Goal: Check status: Check status

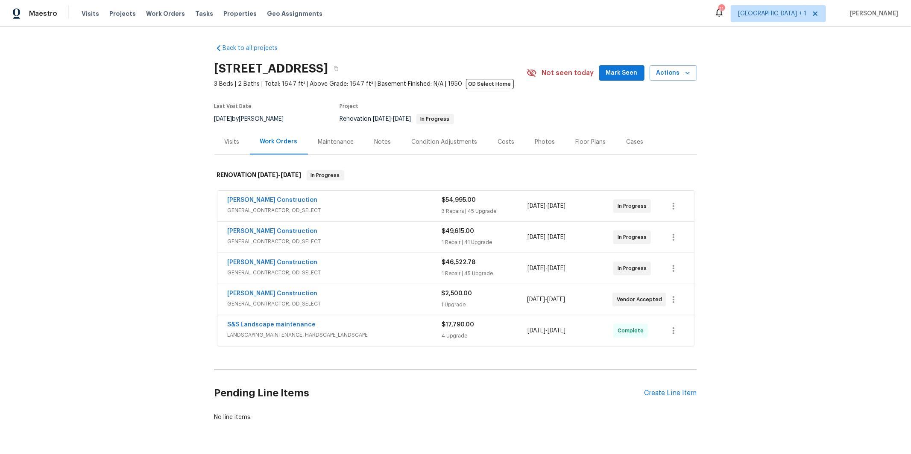
click at [292, 304] on span "GENERAL_CONTRACTOR, OD_SELECT" at bounding box center [335, 304] width 214 height 9
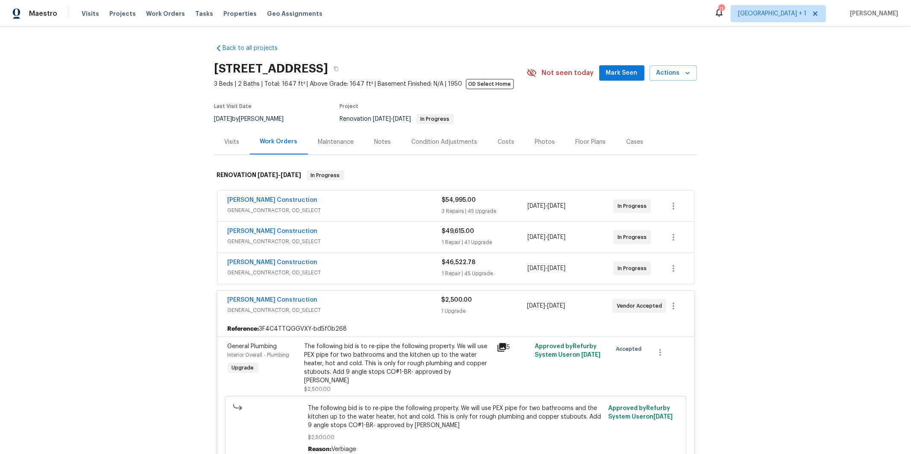
click at [317, 275] on span "GENERAL_CONTRACTOR, OD_SELECT" at bounding box center [335, 273] width 214 height 9
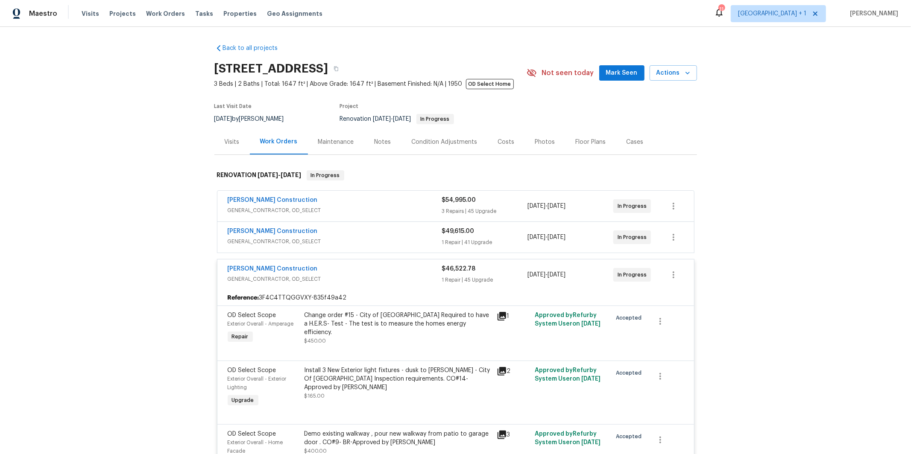
click at [322, 241] on span "GENERAL_CONTRACTOR, OD_SELECT" at bounding box center [335, 241] width 214 height 9
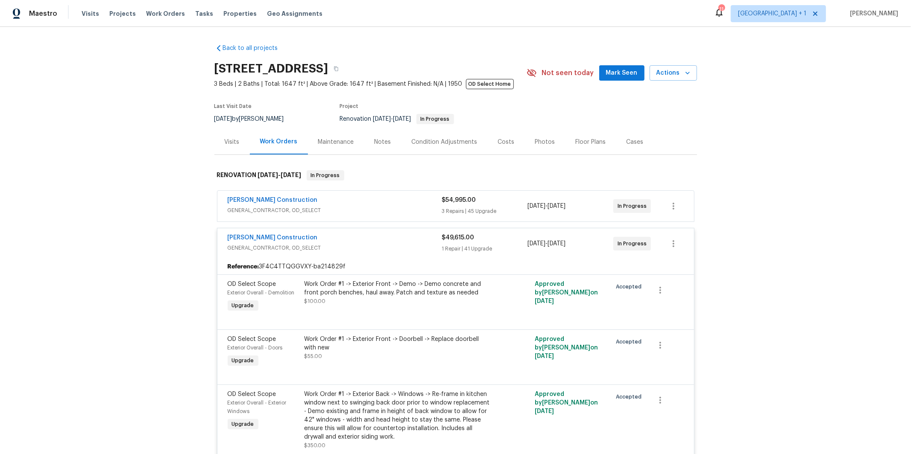
click at [333, 202] on div "Navarro Construction" at bounding box center [335, 201] width 214 height 10
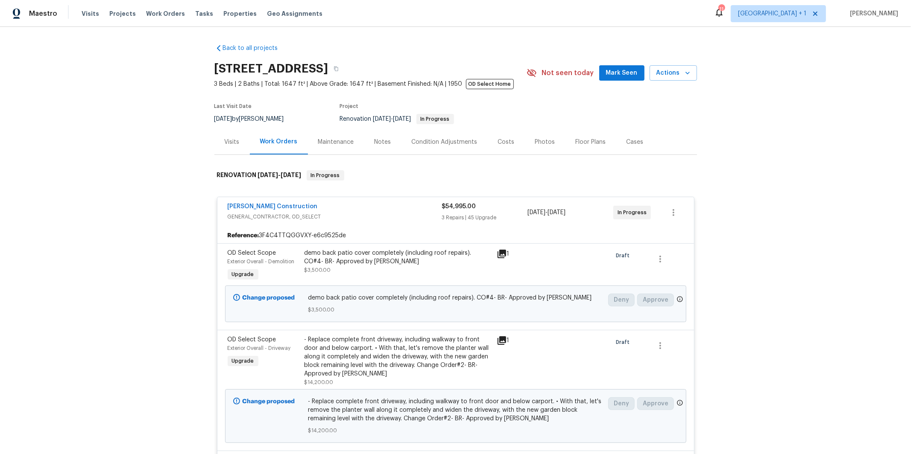
click at [144, 226] on div "Back to all projects 3800 Mayfair Dr, Pasadena, CA 91107 3 Beds | 2 Baths | Tot…" at bounding box center [455, 240] width 911 height 427
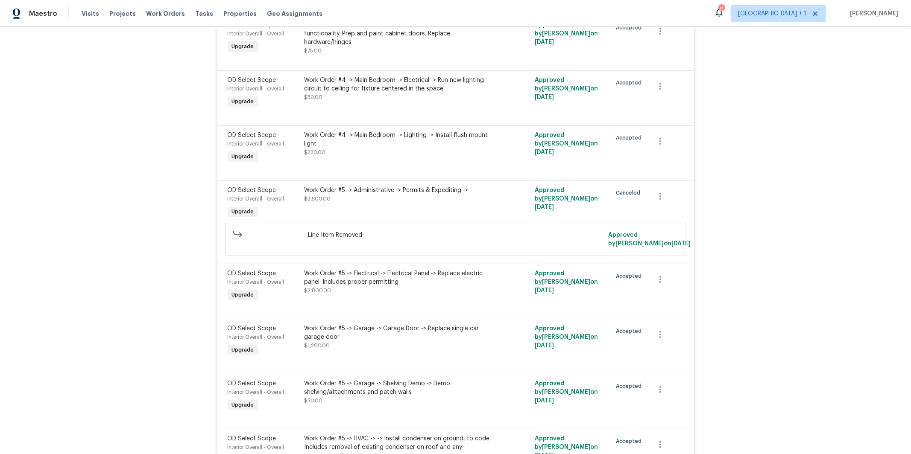
scroll to position [5873, 0]
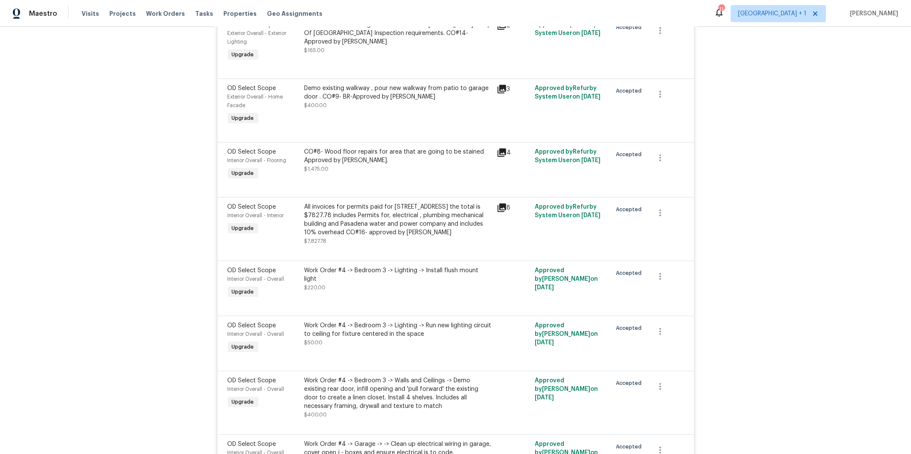
click at [316, 244] on span "$7,827.78" at bounding box center [315, 241] width 22 height 5
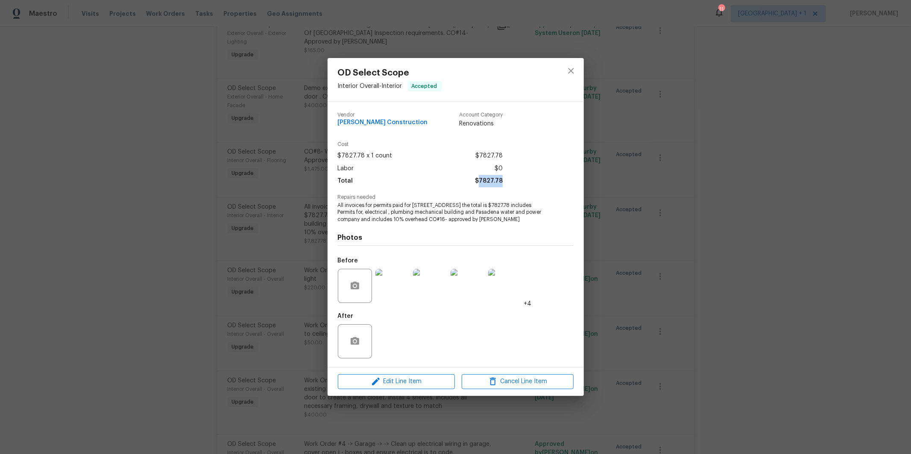
click at [481, 182] on div "Cost $7827.78 x 1 count $7827.78 Labor $0 Total $7827.78" at bounding box center [456, 168] width 236 height 53
copy span "7827.78"
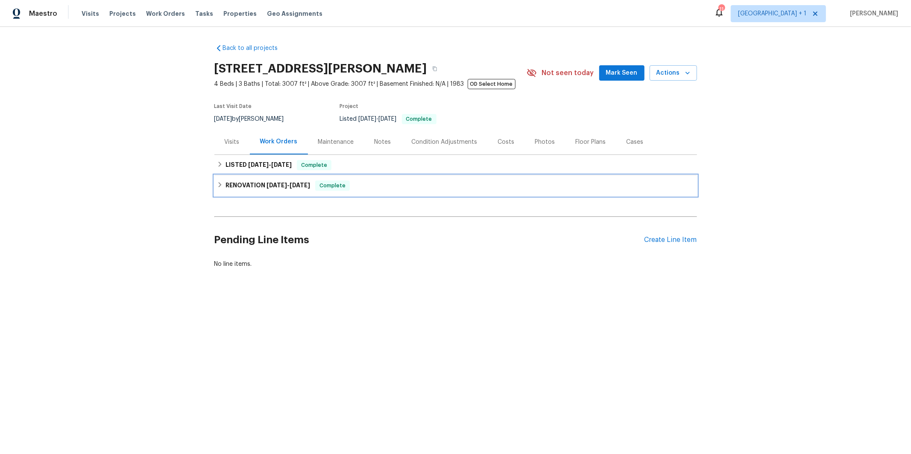
drag, startPoint x: 245, startPoint y: 184, endPoint x: 244, endPoint y: 191, distance: 6.8
click at [244, 184] on h6 "RENOVATION 4/10/25 - 8/21/25" at bounding box center [267, 186] width 85 height 10
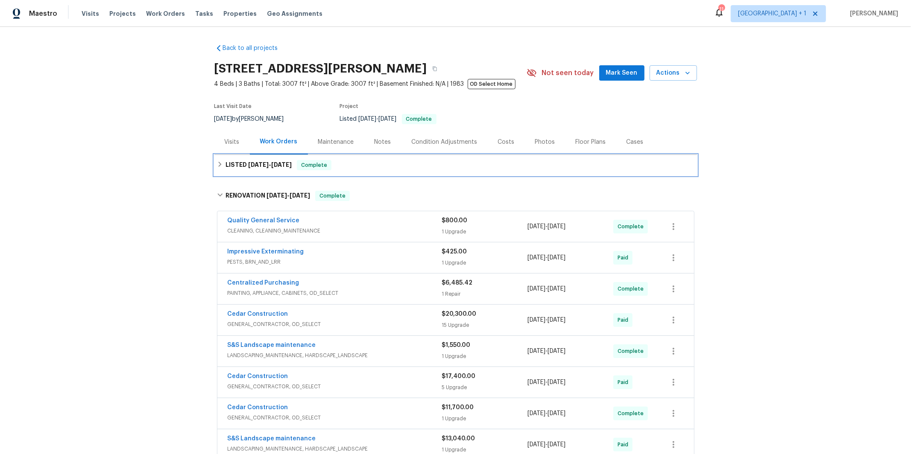
drag, startPoint x: 268, startPoint y: 169, endPoint x: 207, endPoint y: 213, distance: 74.3
click at [268, 169] on h6 "LISTED 8/30/25 - 9/1/25" at bounding box center [258, 165] width 66 height 10
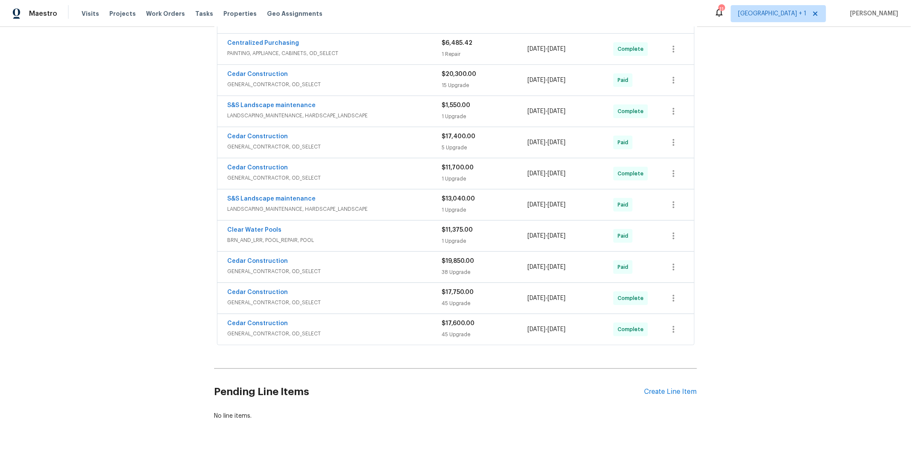
scroll to position [315, 0]
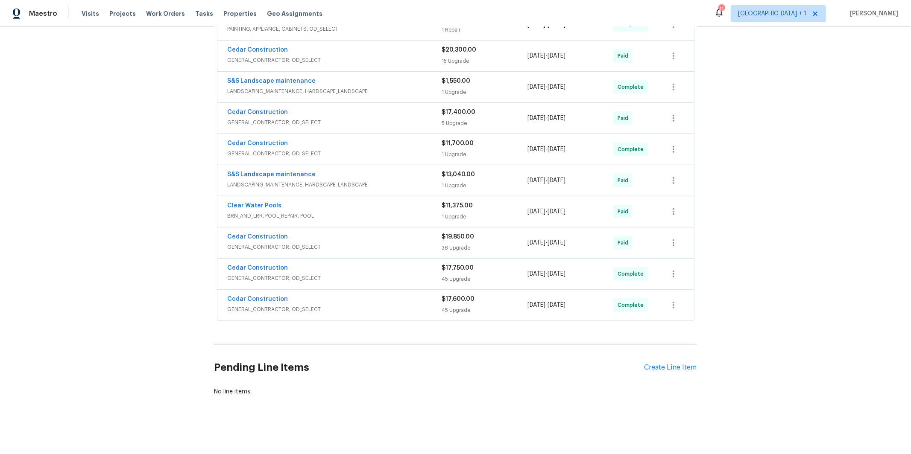
click at [292, 305] on div "Cedar Construction GENERAL_CONTRACTOR, OD_SELECT" at bounding box center [335, 304] width 214 height 19
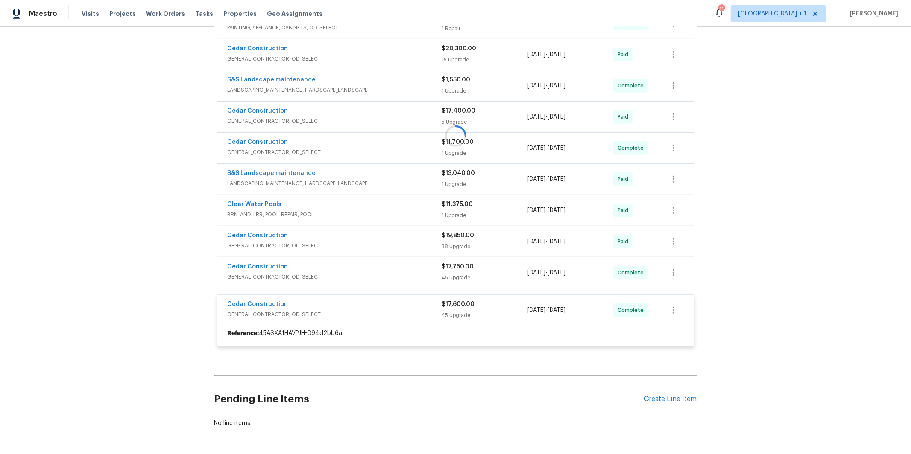
click at [318, 275] on div at bounding box center [455, 136] width 482 height 438
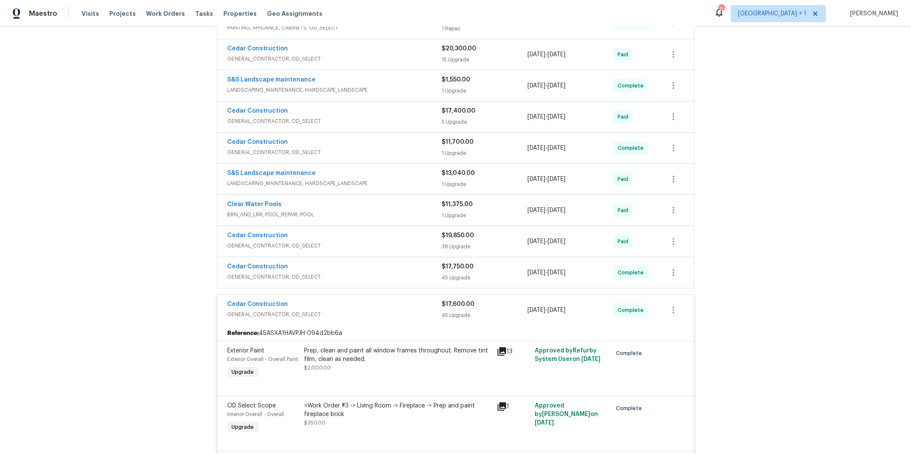
click at [286, 276] on span "GENERAL_CONTRACTOR, OD_SELECT" at bounding box center [335, 277] width 214 height 9
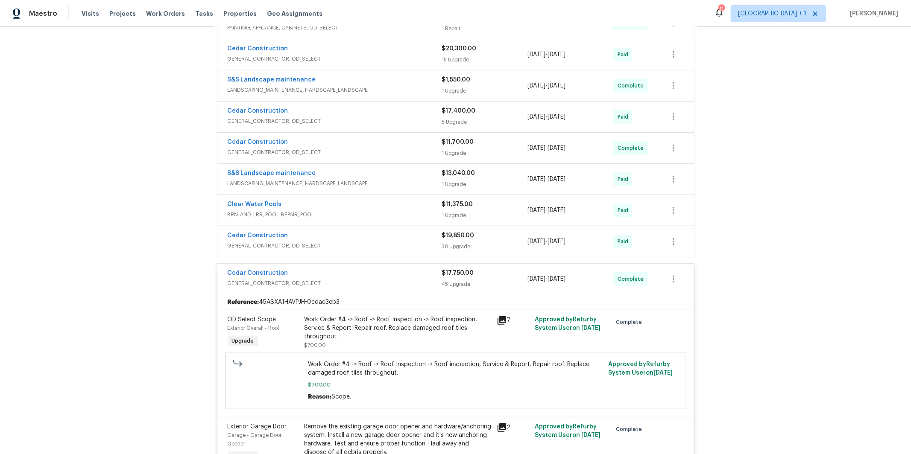
click at [318, 240] on div "Cedar Construction" at bounding box center [335, 236] width 214 height 10
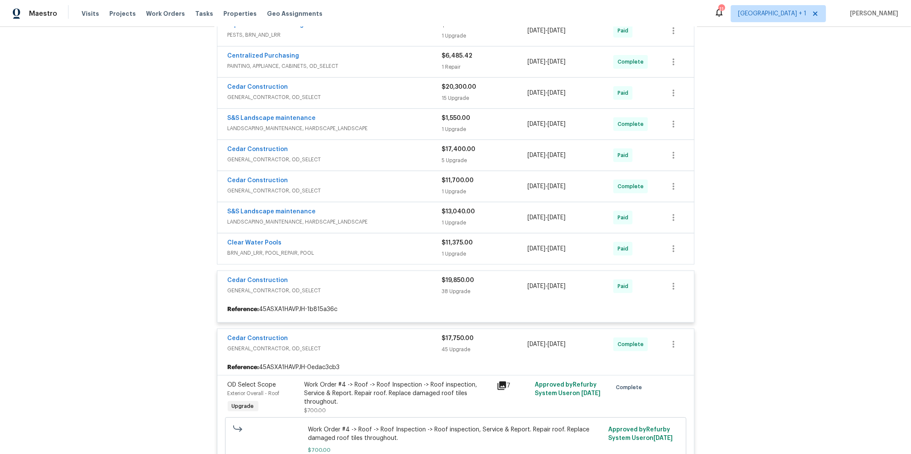
scroll to position [241, 0]
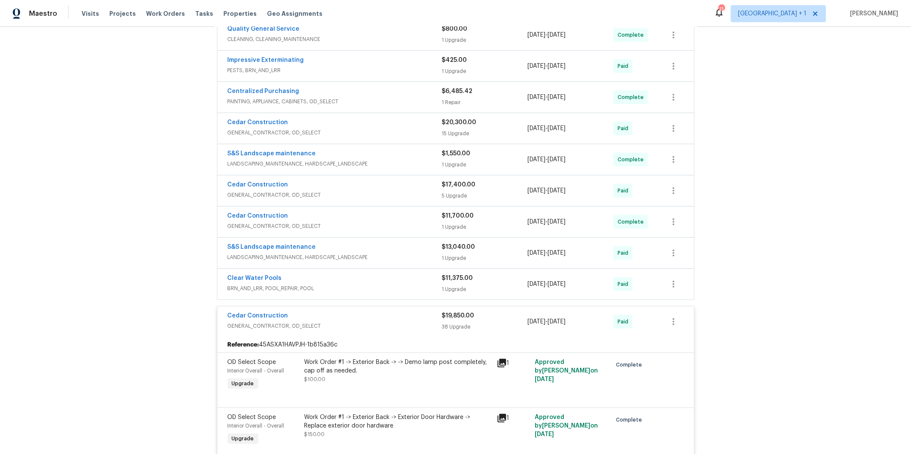
click at [293, 215] on div "Cedar Construction" at bounding box center [335, 217] width 214 height 10
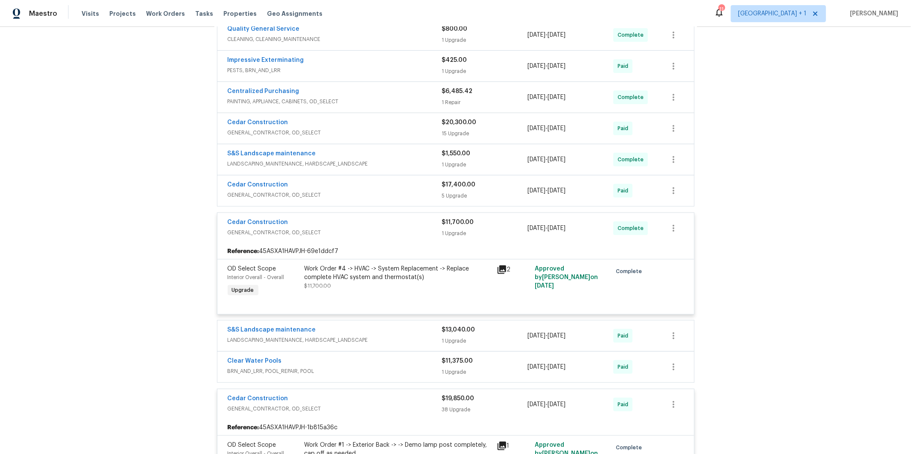
click at [302, 195] on span "GENERAL_CONTRACTOR, OD_SELECT" at bounding box center [335, 195] width 214 height 9
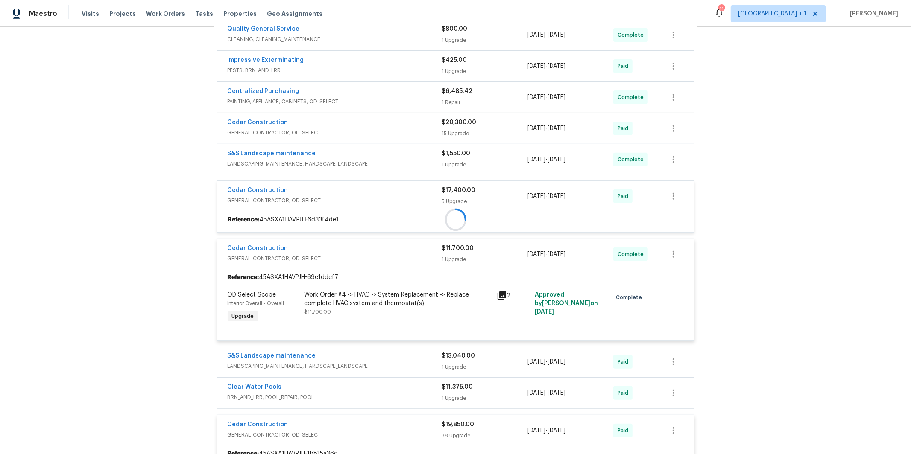
scroll to position [150, 0]
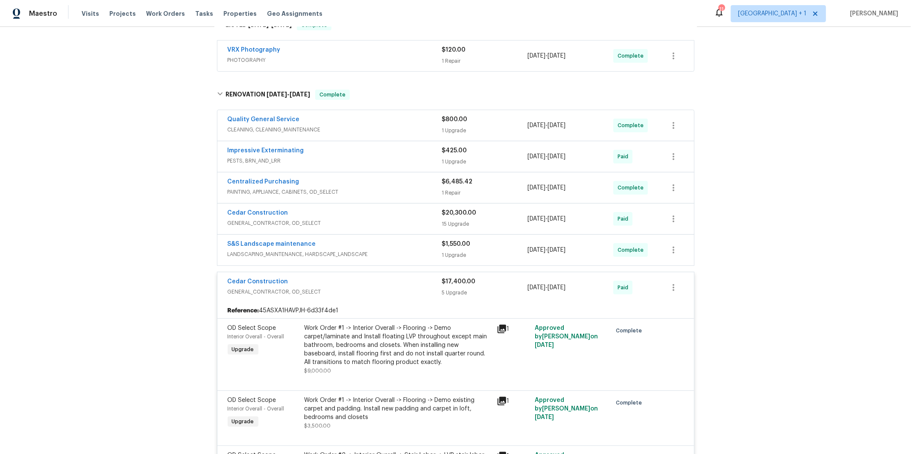
click at [288, 219] on span "GENERAL_CONTRACTOR, OD_SELECT" at bounding box center [335, 223] width 214 height 9
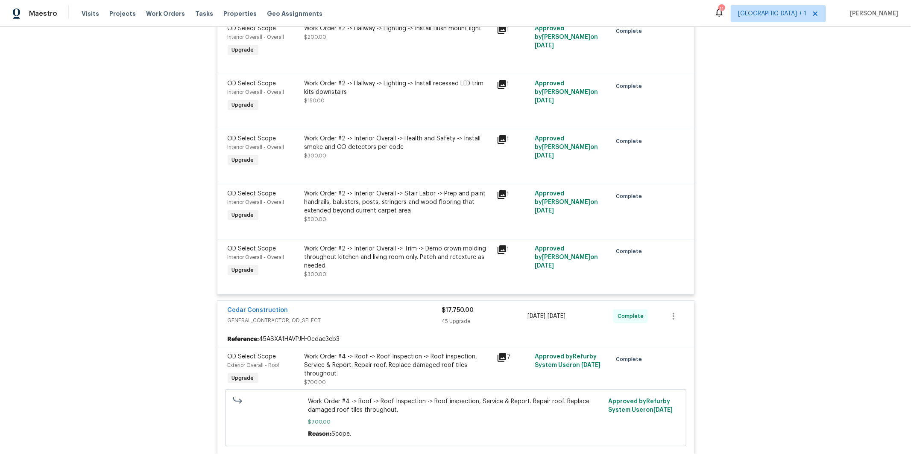
scroll to position [4220, 0]
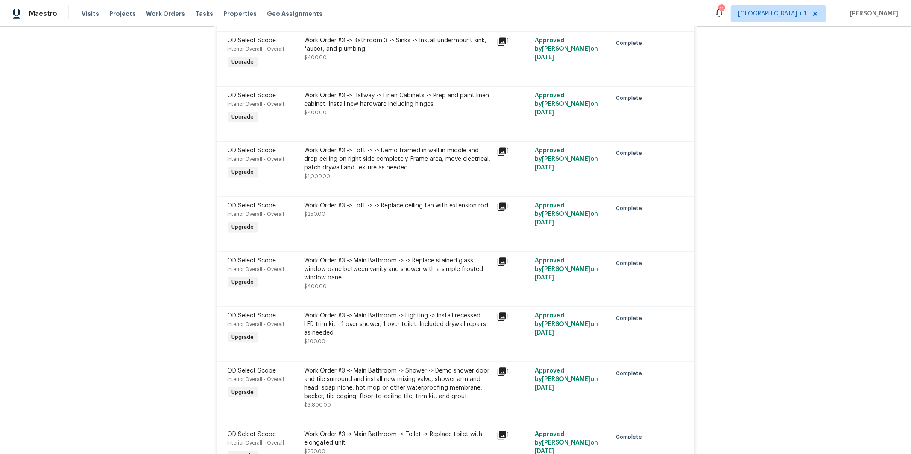
click at [372, 238] on div "Work Order #3 -> Loft -> -> Replace ceiling fan with extension rod $250.00" at bounding box center [398, 218] width 192 height 39
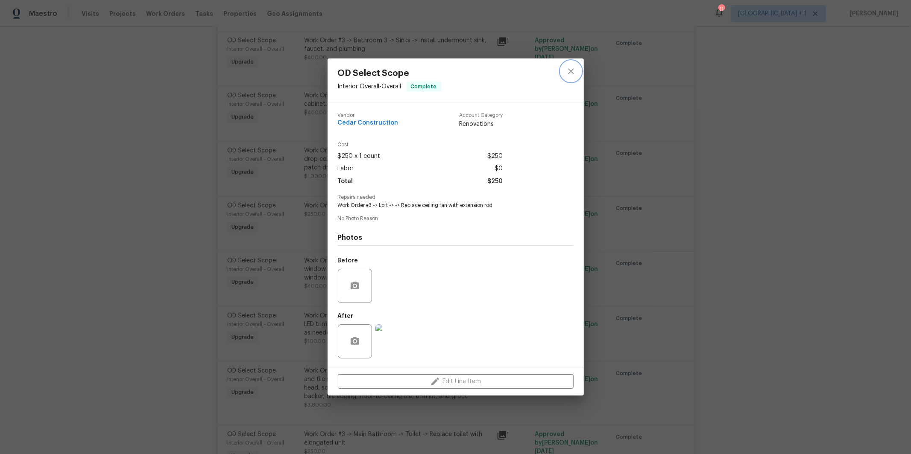
drag, startPoint x: 570, startPoint y: 70, endPoint x: 678, endPoint y: 35, distance: 114.1
click at [570, 70] on icon "close" at bounding box center [571, 71] width 6 height 6
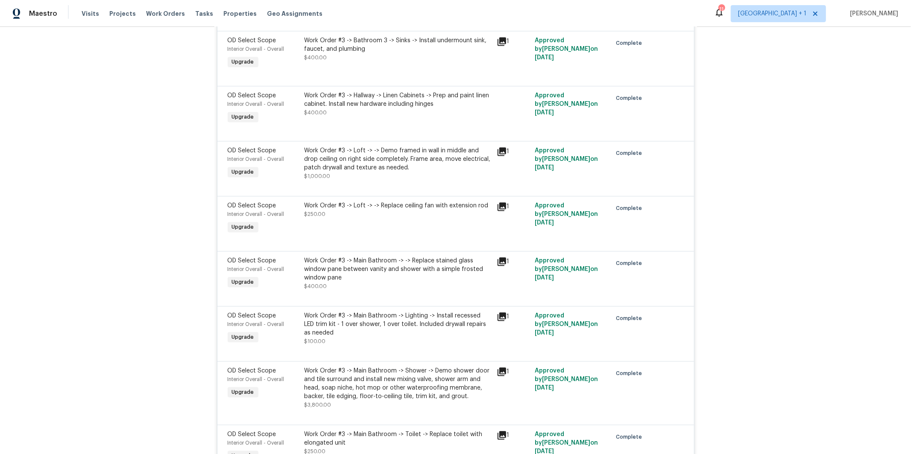
scroll to position [7894, 0]
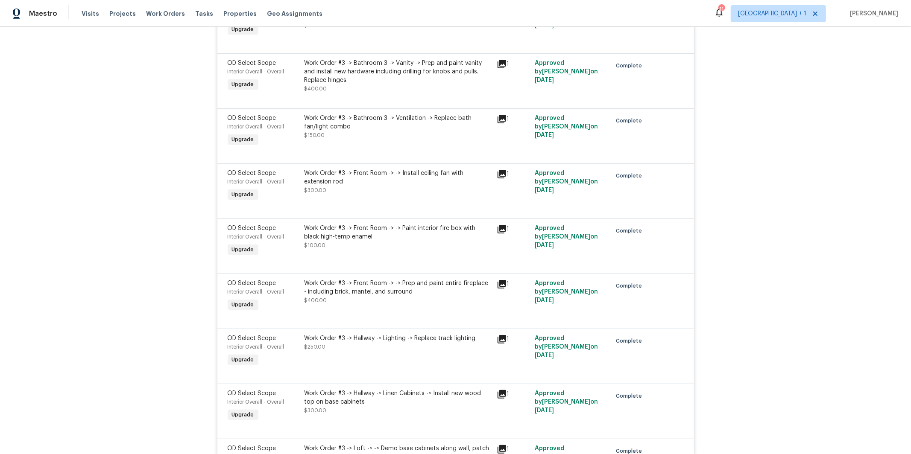
click at [393, 186] on div "Work Order #3 -> Front Room -> -> Install ceiling fan with extension rod" at bounding box center [397, 177] width 187 height 17
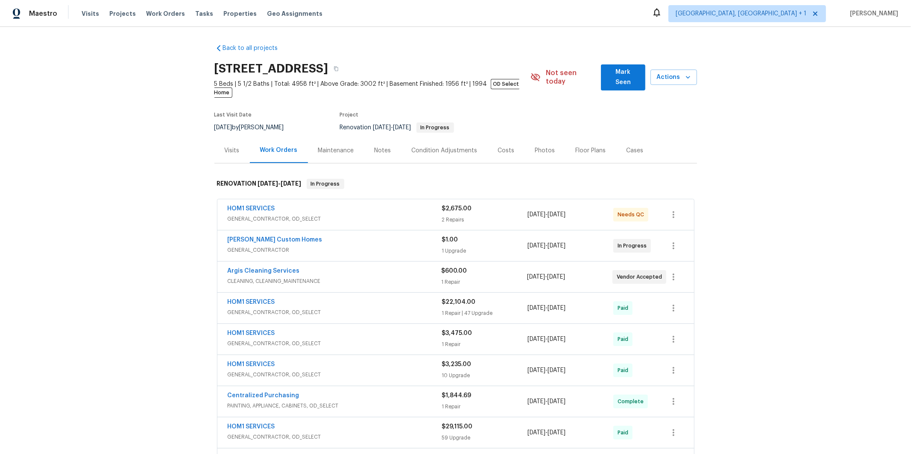
click at [321, 215] on span "GENERAL_CONTRACTOR, OD_SELECT" at bounding box center [335, 219] width 214 height 9
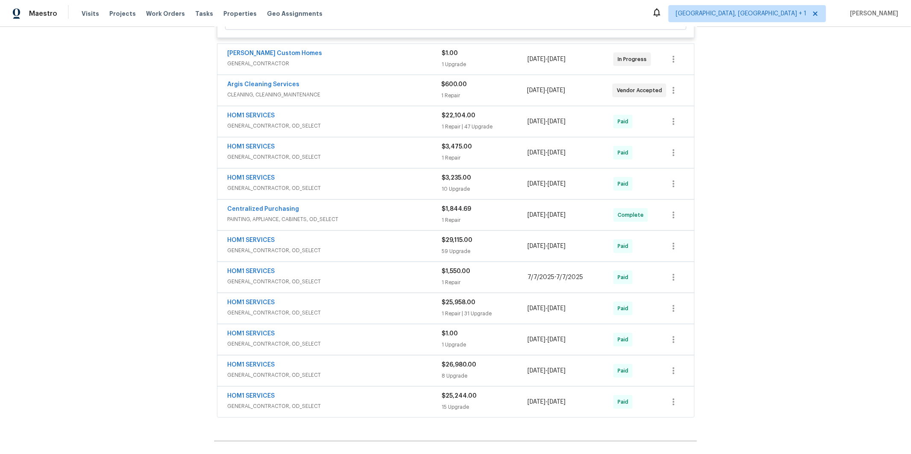
scroll to position [562, 0]
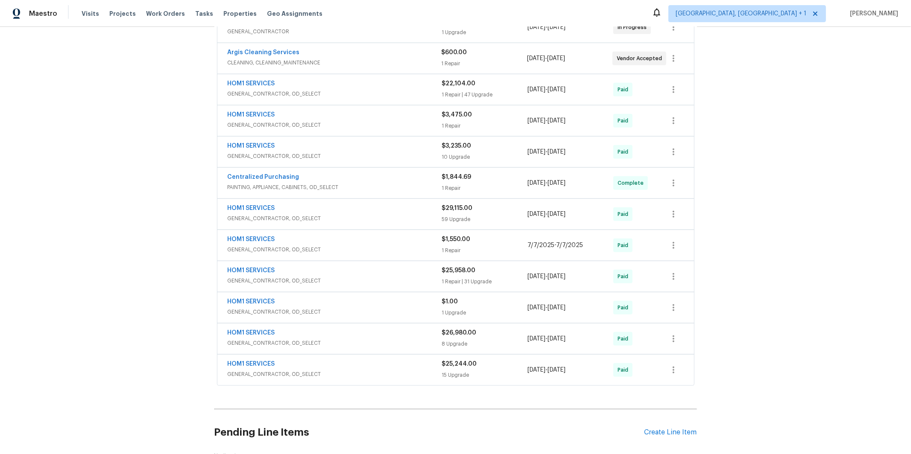
click at [304, 360] on div "HOM1 SERVICES" at bounding box center [335, 365] width 214 height 10
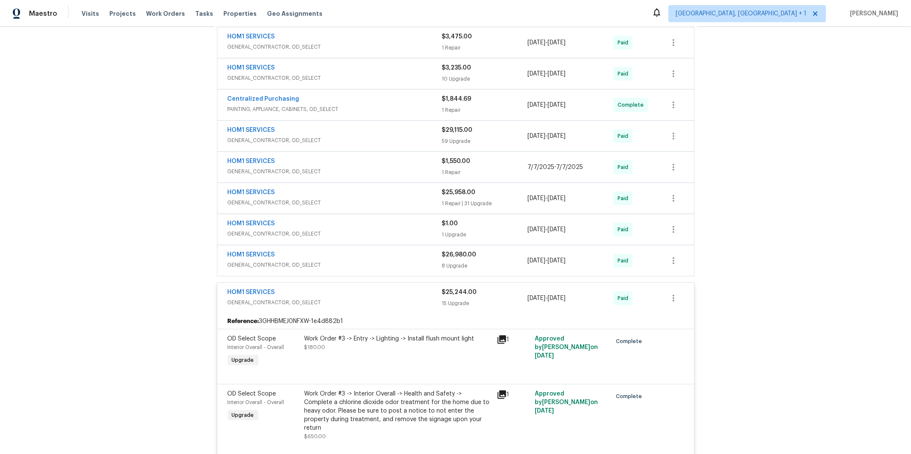
scroll to position [603, 0]
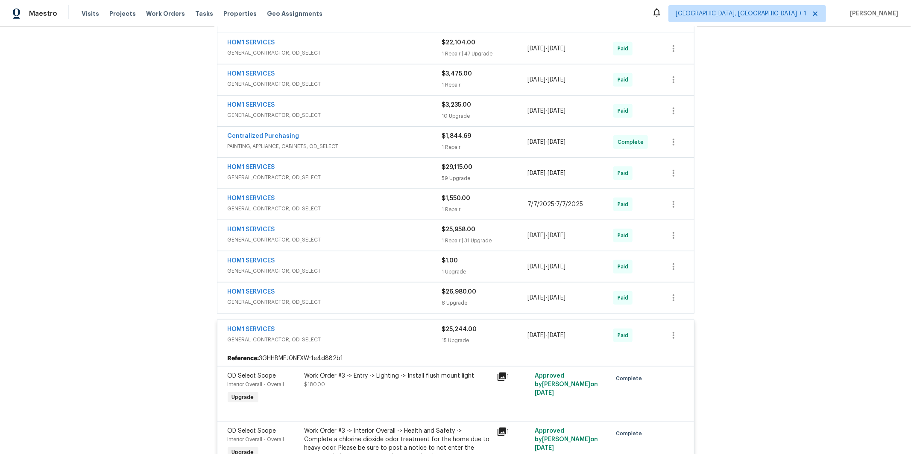
click at [373, 298] on span "GENERAL_CONTRACTOR, OD_SELECT" at bounding box center [335, 302] width 214 height 9
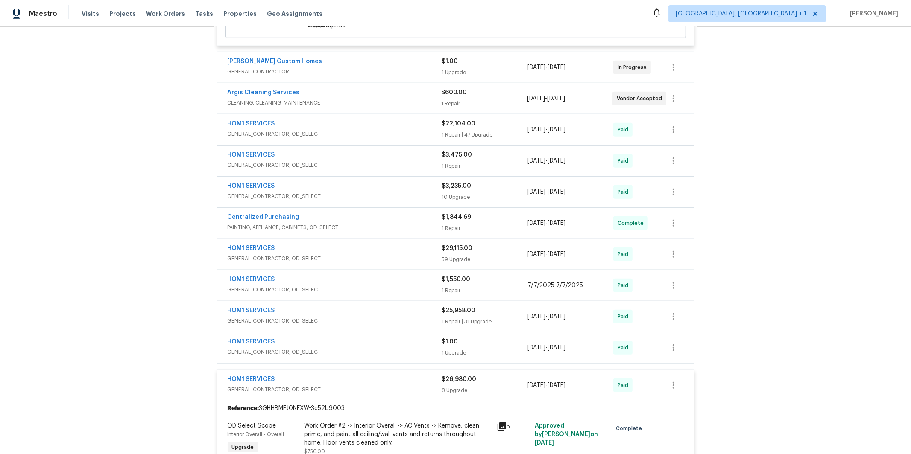
scroll to position [518, 0]
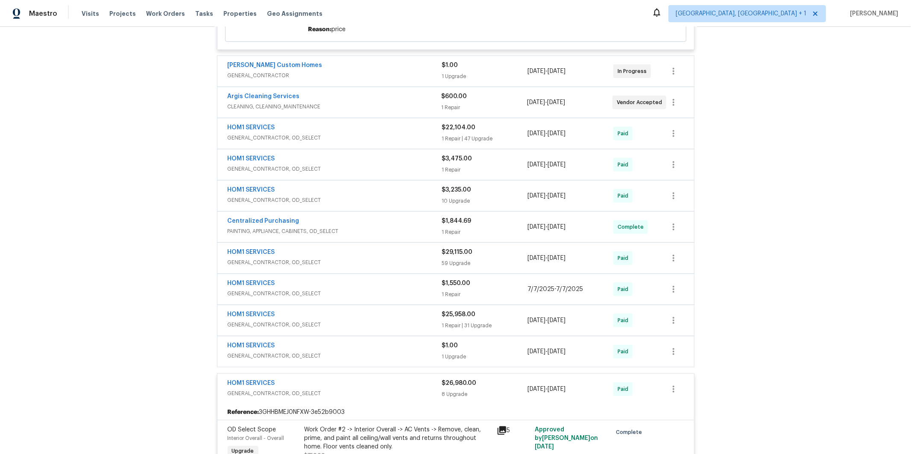
click at [300, 170] on div "HOM1 SERVICES GENERAL_CONTRACTOR, OD_SELECT $3,475.00 1 Repair [DATE] - [DATE] …" at bounding box center [455, 164] width 476 height 31
click at [306, 165] on span "GENERAL_CONTRACTOR, OD_SELECT" at bounding box center [335, 169] width 214 height 9
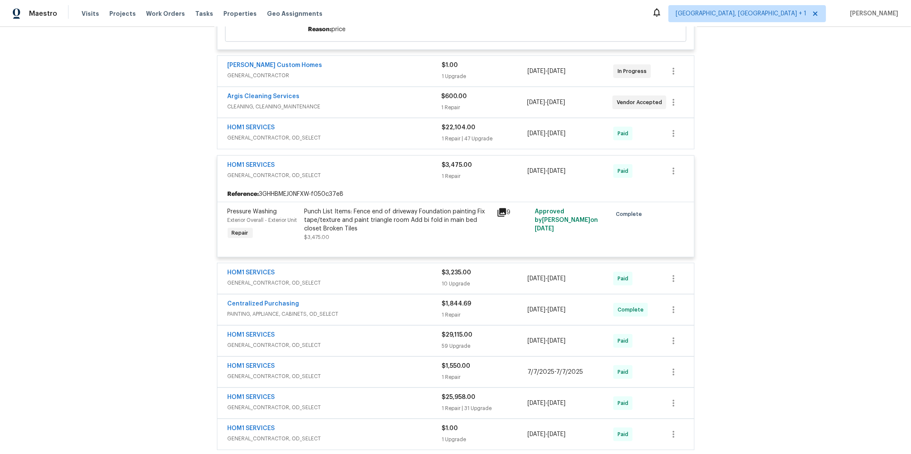
click at [354, 207] on div "Punch List Items: Fence end of driveway Foundation painting Fix tape/texture an…" at bounding box center [397, 220] width 187 height 26
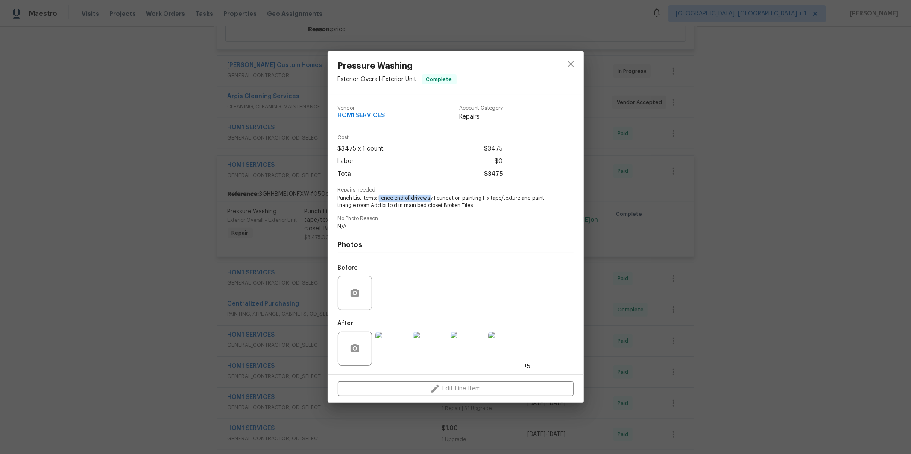
drag, startPoint x: 380, startPoint y: 197, endPoint x: 375, endPoint y: 216, distance: 19.8
click at [432, 200] on span "Punch List Items: Fence end of driveway Foundation painting Fix tape/texture an…" at bounding box center [444, 202] width 212 height 15
click at [427, 200] on span "Punch List Items: Fence end of driveway Foundation painting Fix tape/texture an…" at bounding box center [444, 202] width 212 height 15
drag, startPoint x: 570, startPoint y: 68, endPoint x: 565, endPoint y: 68, distance: 5.1
click at [570, 68] on icon "close" at bounding box center [571, 64] width 10 height 10
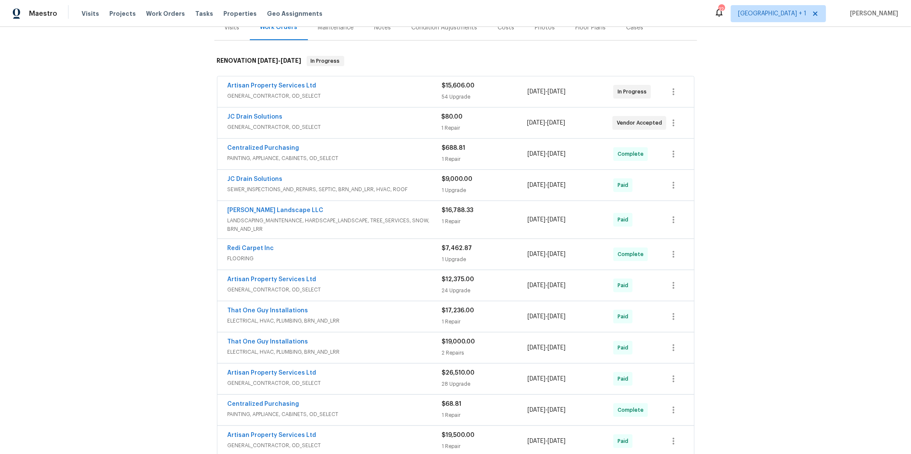
scroll to position [116, 0]
drag, startPoint x: 317, startPoint y: 123, endPoint x: 314, endPoint y: 127, distance: 5.5
click at [317, 123] on span "GENERAL_CONTRACTOR, OD_SELECT" at bounding box center [335, 125] width 214 height 9
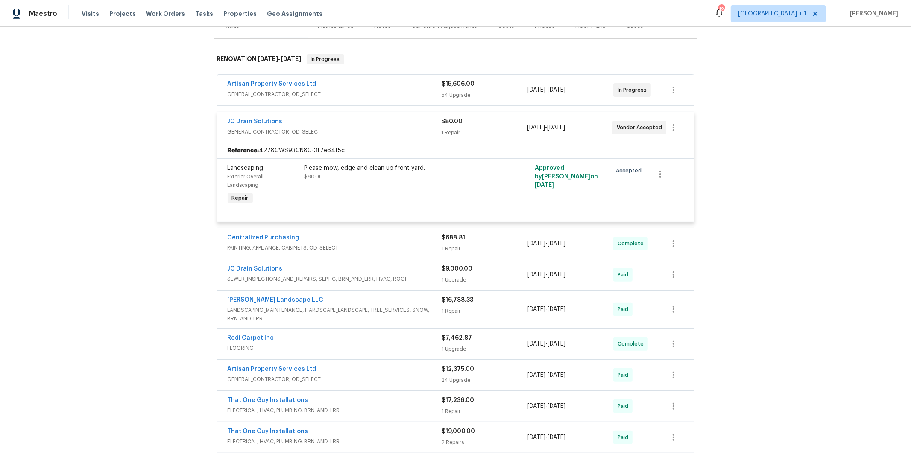
click at [319, 93] on span "GENERAL_CONTRACTOR, OD_SELECT" at bounding box center [335, 94] width 214 height 9
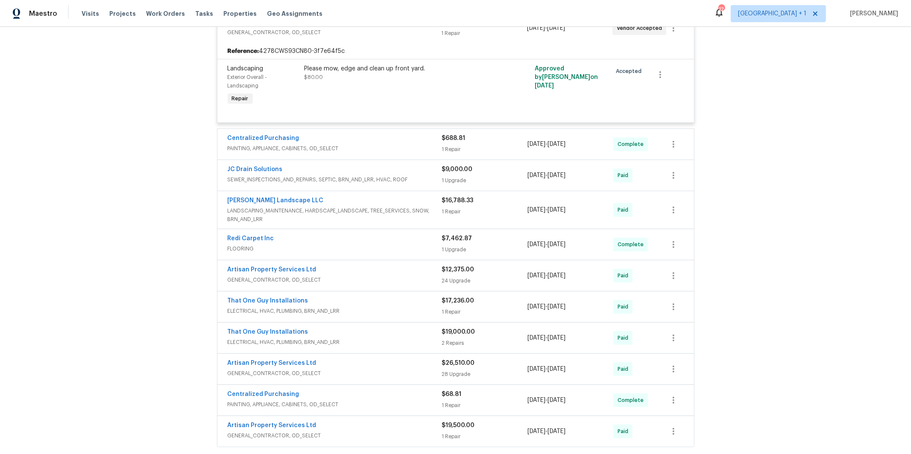
scroll to position [3238, 0]
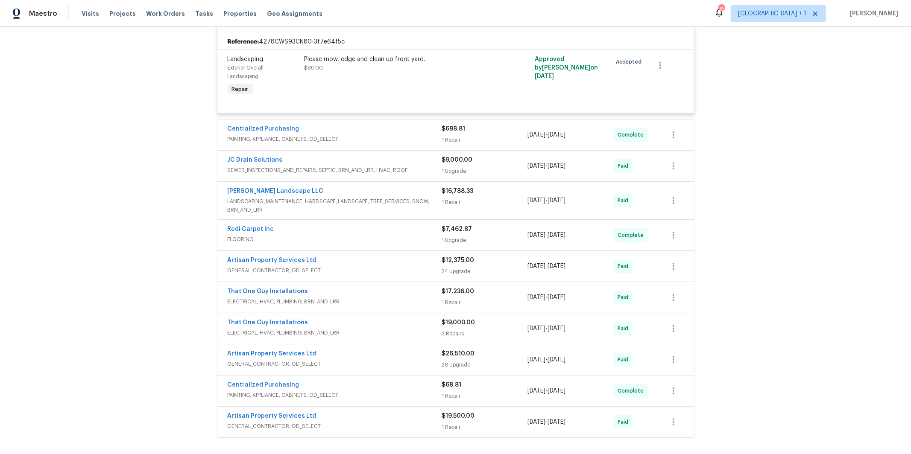
drag, startPoint x: 313, startPoint y: 164, endPoint x: 303, endPoint y: 167, distance: 10.4
click at [313, 143] on span "PAINTING, APPLIANCE, CABINETS, OD_SELECT" at bounding box center [335, 139] width 214 height 9
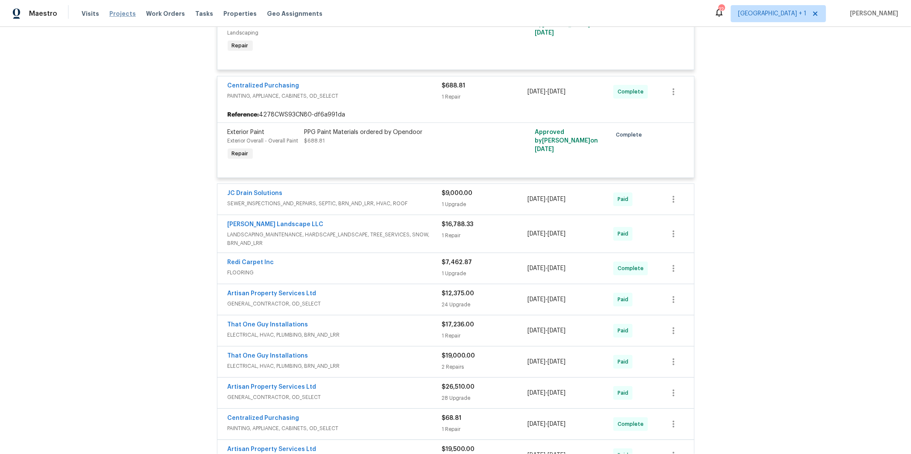
scroll to position [3282, 0]
drag, startPoint x: 331, startPoint y: 227, endPoint x: 295, endPoint y: 231, distance: 35.7
click at [331, 199] on div "JC Drain Solutions" at bounding box center [335, 194] width 214 height 10
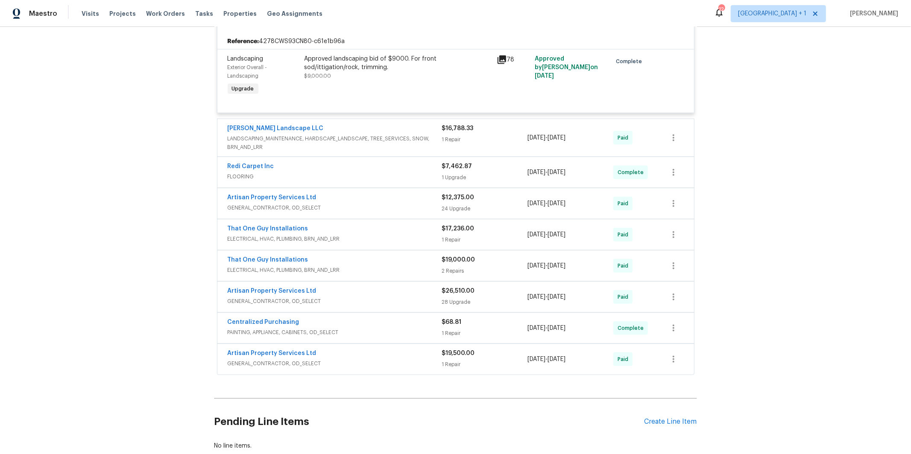
scroll to position [3464, 0]
click at [306, 336] on span "PAINTING, APPLIANCE, CABINETS, OD_SELECT" at bounding box center [335, 331] width 214 height 9
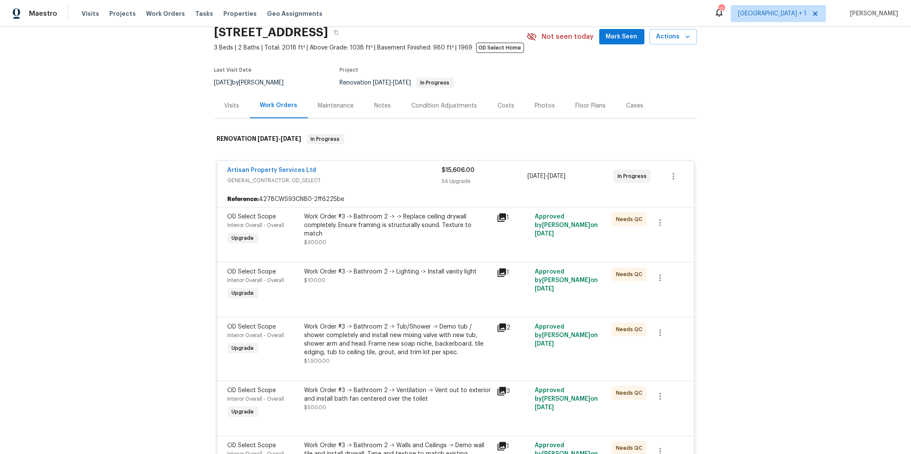
scroll to position [6, 0]
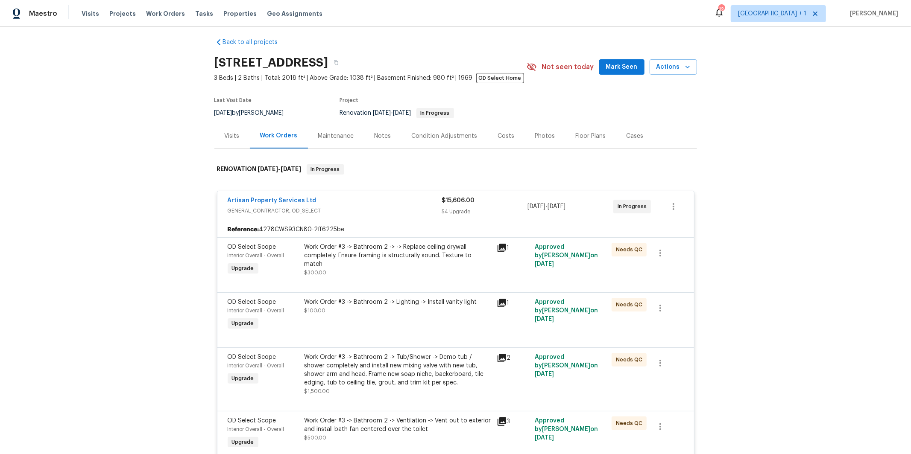
click at [377, 196] on div "Artisan Property Services Ltd GENERAL_CONTRACTOR, OD_SELECT $15,606.00 54 Upgra…" at bounding box center [455, 206] width 476 height 31
drag, startPoint x: 311, startPoint y: 212, endPoint x: 291, endPoint y: 217, distance: 20.4
click at [311, 212] on span "GENERAL_CONTRACTOR, OD_SELECT" at bounding box center [335, 211] width 214 height 9
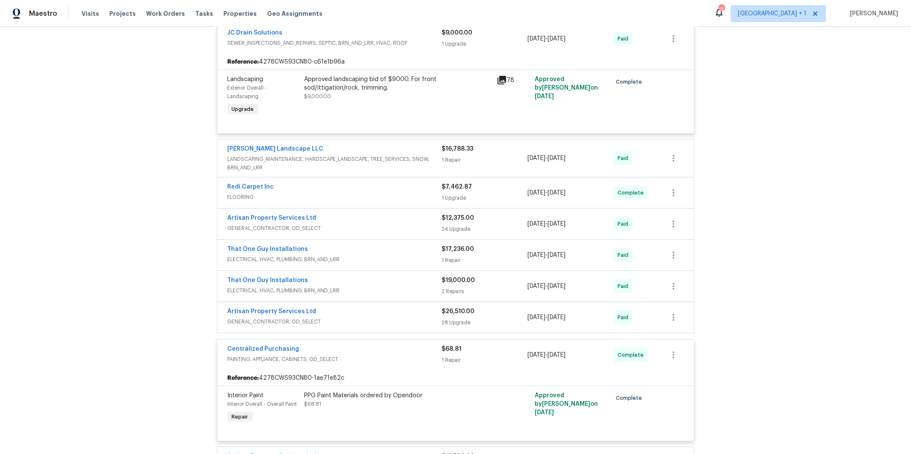
scroll to position [466, 0]
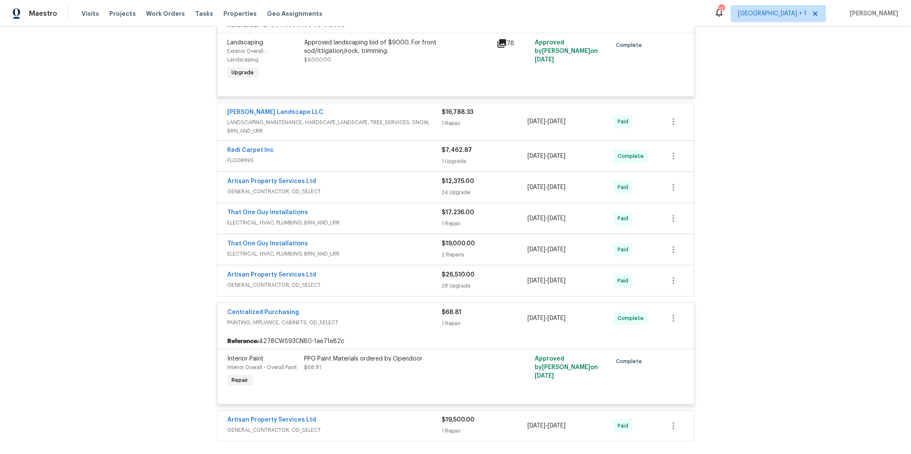
click at [362, 195] on span "GENERAL_CONTRACTOR, OD_SELECT" at bounding box center [335, 191] width 214 height 9
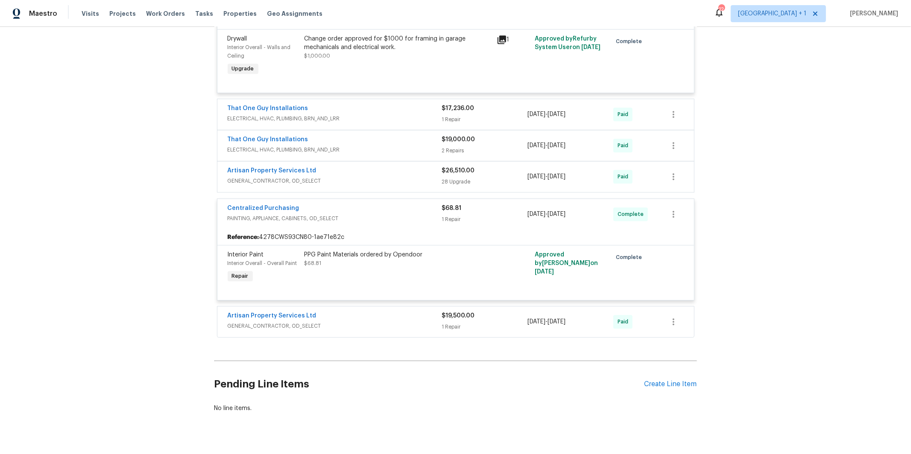
scroll to position [1958, 0]
drag, startPoint x: 319, startPoint y: 333, endPoint x: 327, endPoint y: 347, distance: 15.9
click at [320, 321] on div "Artisan Property Services Ltd" at bounding box center [335, 316] width 214 height 10
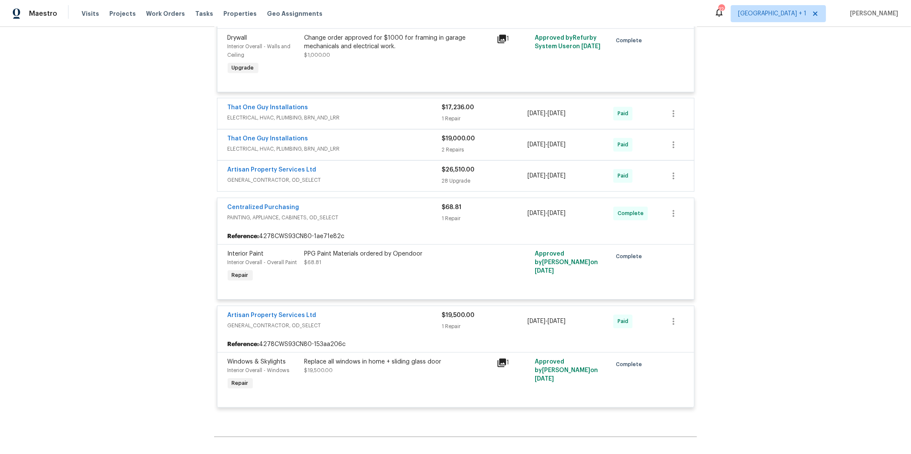
click at [358, 184] on span "GENERAL_CONTRACTOR, OD_SELECT" at bounding box center [335, 180] width 214 height 9
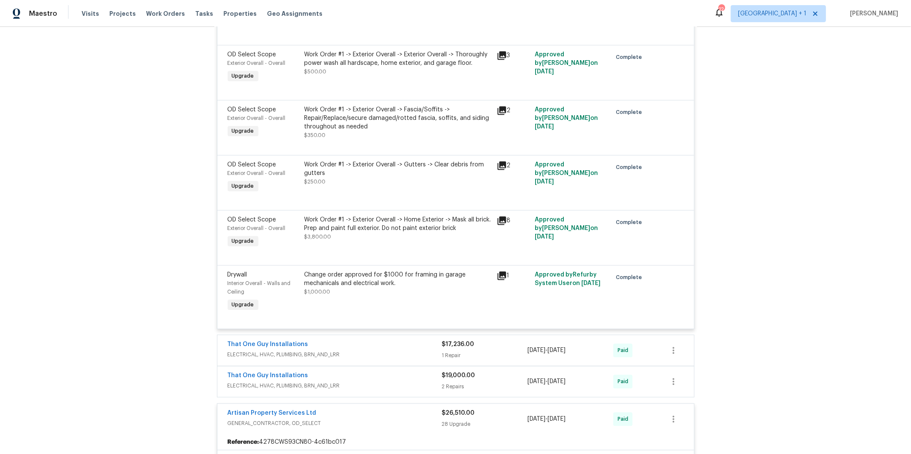
scroll to position [1707, 0]
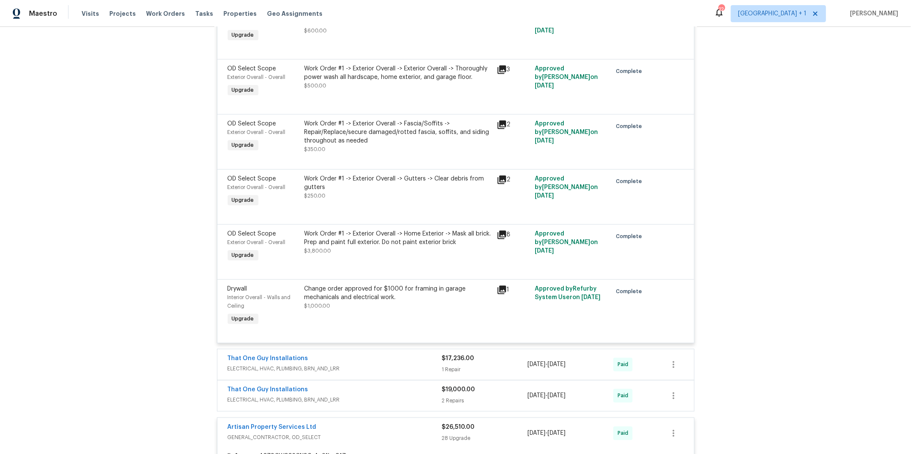
click at [331, 404] on span "ELECTRICAL, HVAC, PLUMBING, BRN_AND_LRR" at bounding box center [335, 400] width 214 height 9
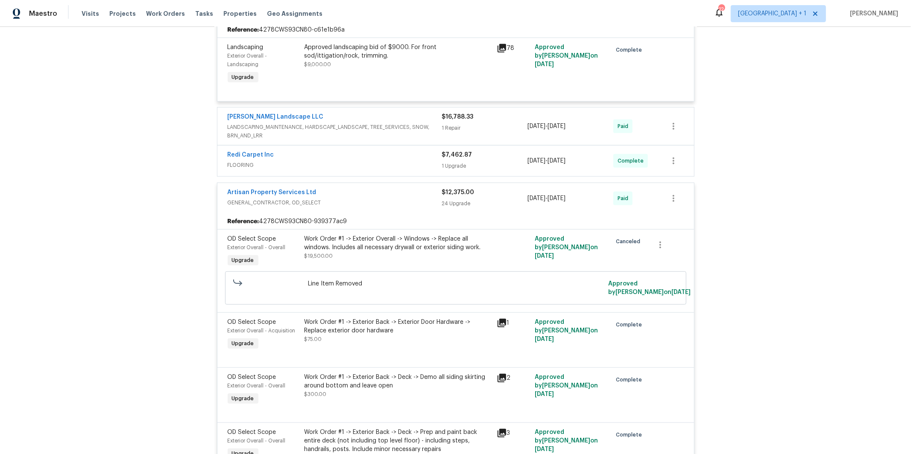
scroll to position [453, 0]
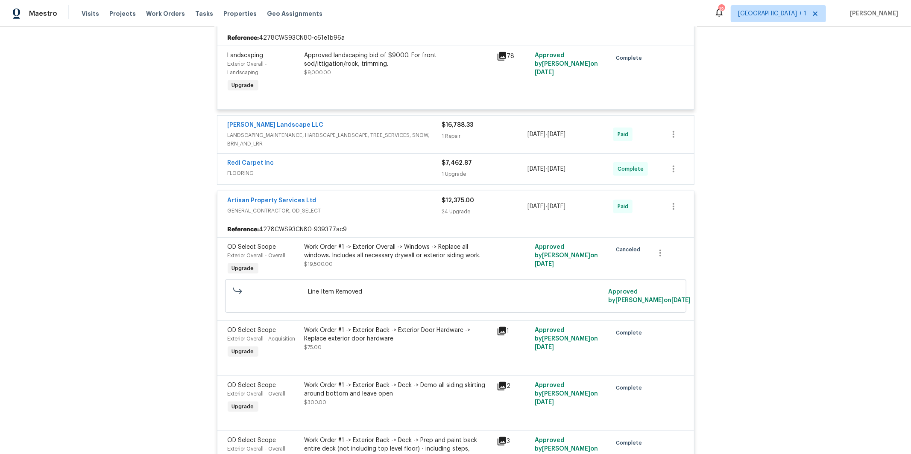
click at [331, 141] on span "LANDSCAPING_MAINTENANCE, HARDSCAPE_LANDSCAPE, TREE_SERVICES, SNOW, BRN_AND_LRR" at bounding box center [335, 139] width 214 height 17
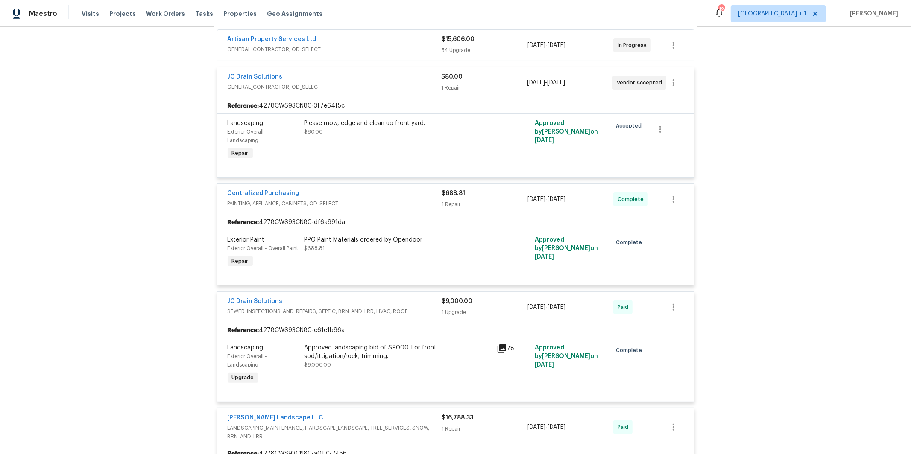
scroll to position [105, 0]
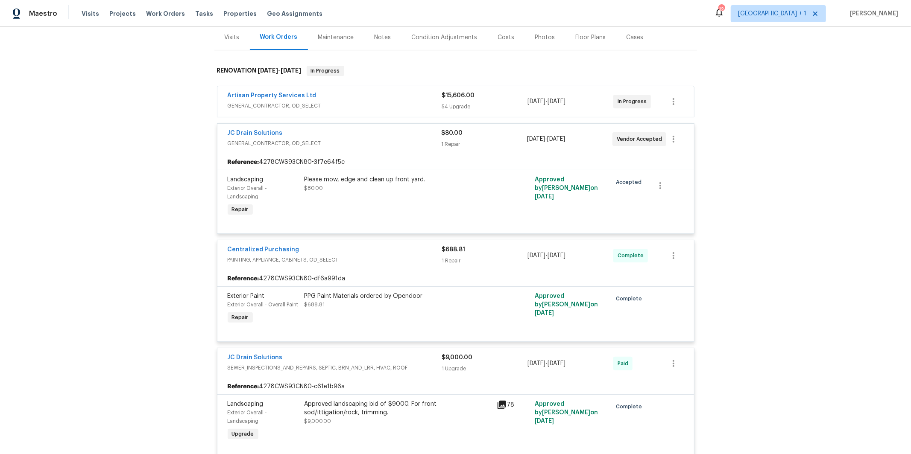
click at [344, 99] on div "Artisan Property Services Ltd" at bounding box center [335, 96] width 214 height 10
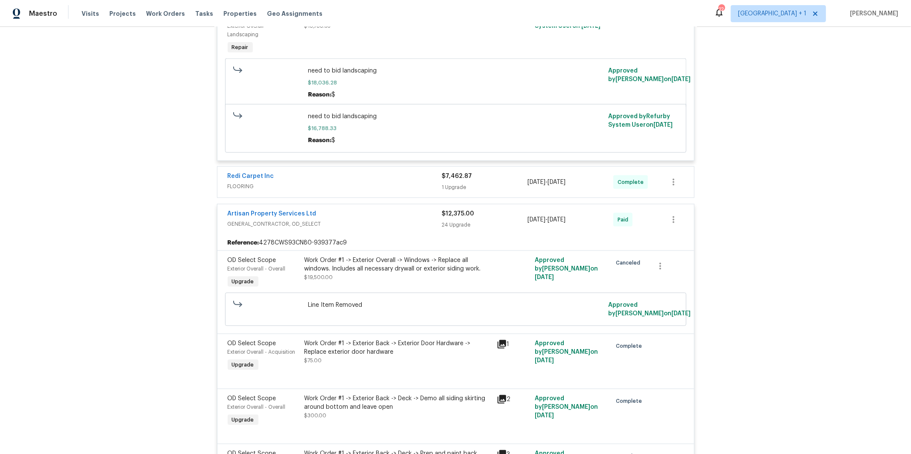
scroll to position [3628, 0]
click at [367, 190] on span "FLOORING" at bounding box center [335, 186] width 214 height 9
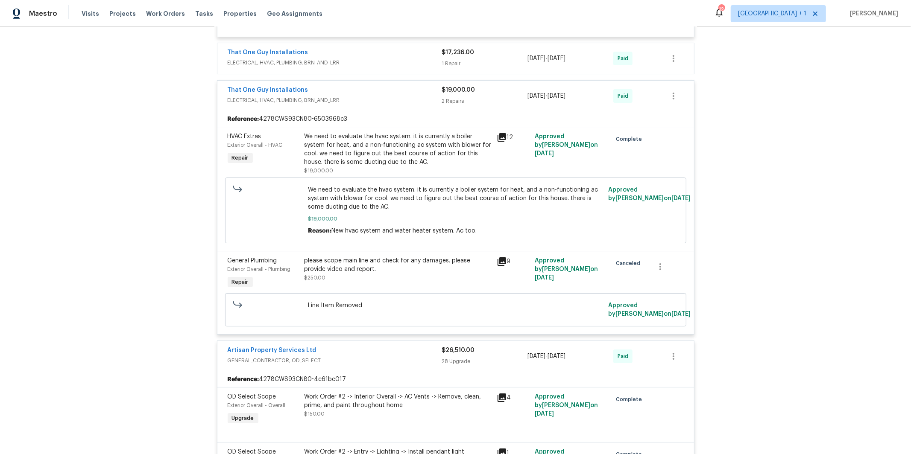
scroll to position [5279, 0]
click at [377, 68] on span "ELECTRICAL, HVAC, PLUMBING, BRN_AND_LRR" at bounding box center [335, 63] width 214 height 9
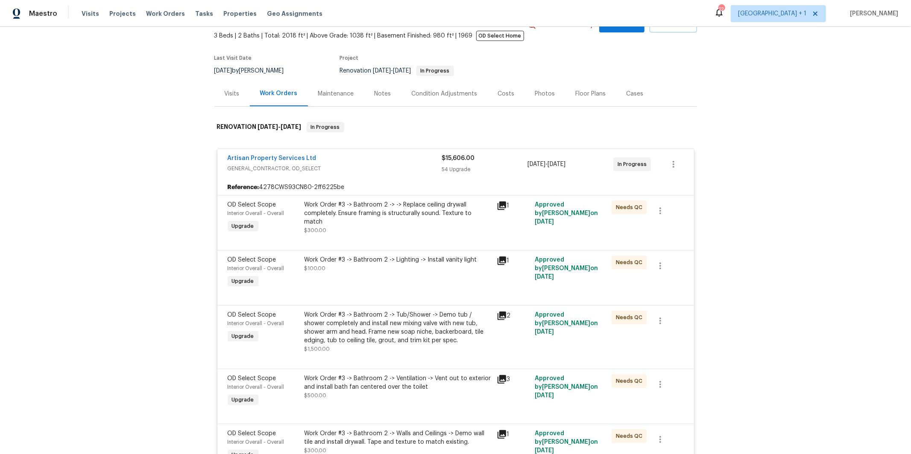
scroll to position [0, 0]
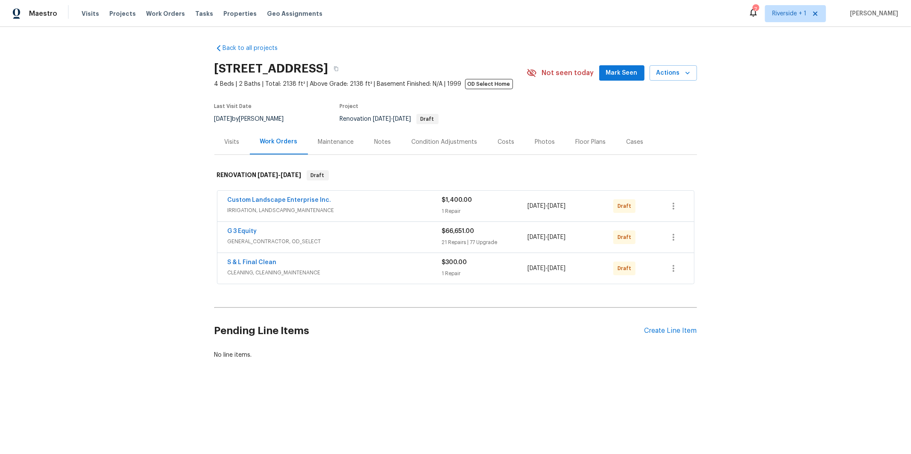
click at [291, 232] on div "G 3 Equity" at bounding box center [335, 232] width 214 height 10
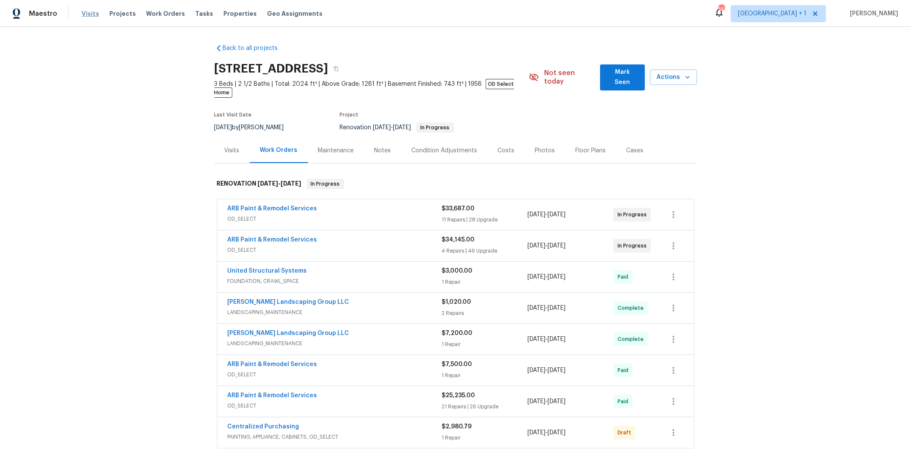
click at [88, 14] on span "Visits" at bounding box center [91, 13] width 18 height 9
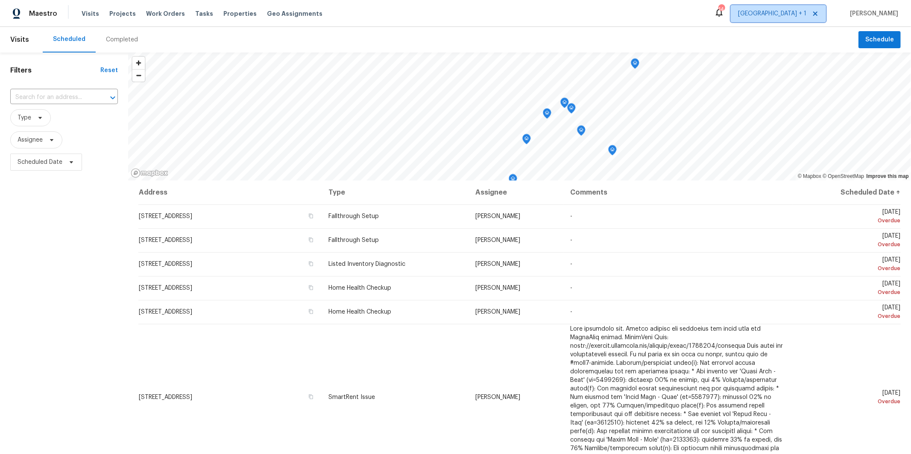
click at [818, 16] on icon at bounding box center [815, 13] width 7 height 7
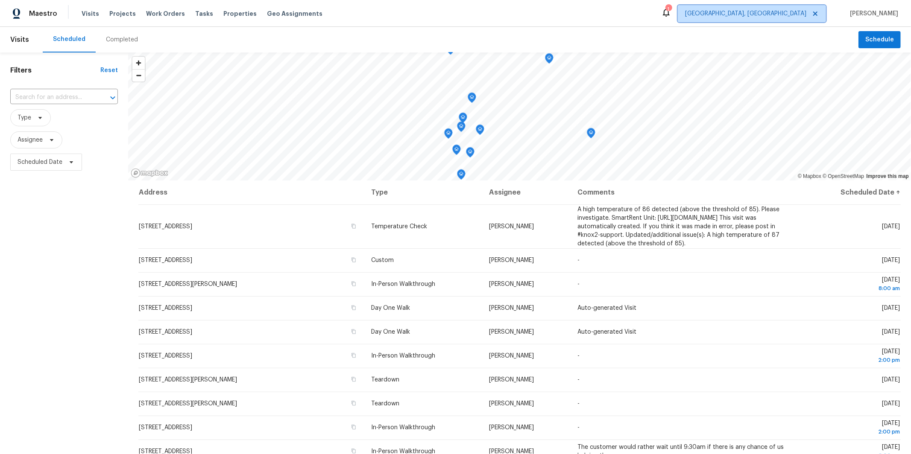
drag, startPoint x: 829, startPoint y: 9, endPoint x: 853, endPoint y: 39, distance: 37.9
click at [826, 9] on span "Albuquerque, NM" at bounding box center [752, 13] width 148 height 17
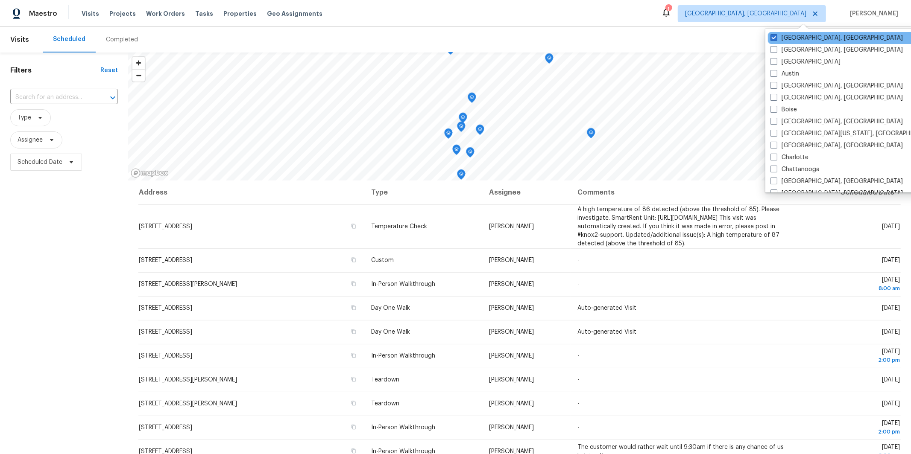
drag, startPoint x: 772, startPoint y: 33, endPoint x: 780, endPoint y: 42, distance: 11.5
click at [773, 34] on label "Albuquerque, NM" at bounding box center [836, 38] width 132 height 9
click at [773, 34] on input "Albuquerque, NM" at bounding box center [773, 37] width 6 height 6
click at [777, 39] on span at bounding box center [773, 37] width 7 height 7
click at [776, 39] on input "Albuquerque, NM" at bounding box center [773, 37] width 6 height 6
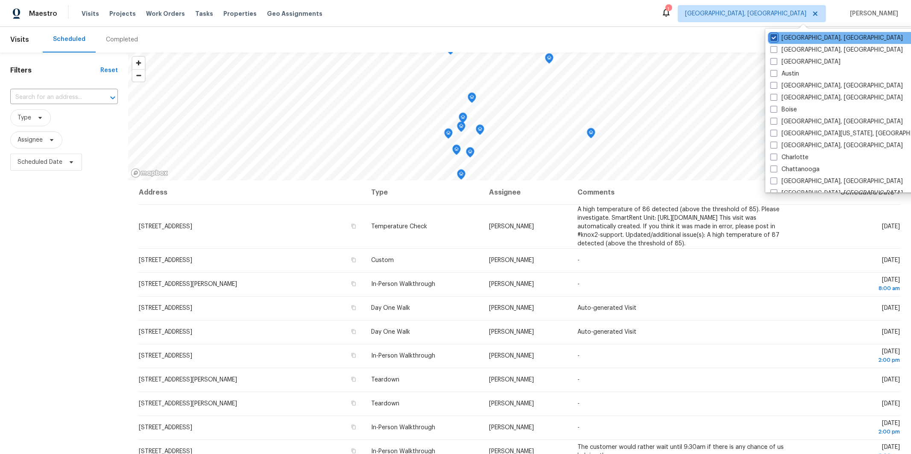
checkbox input "true"
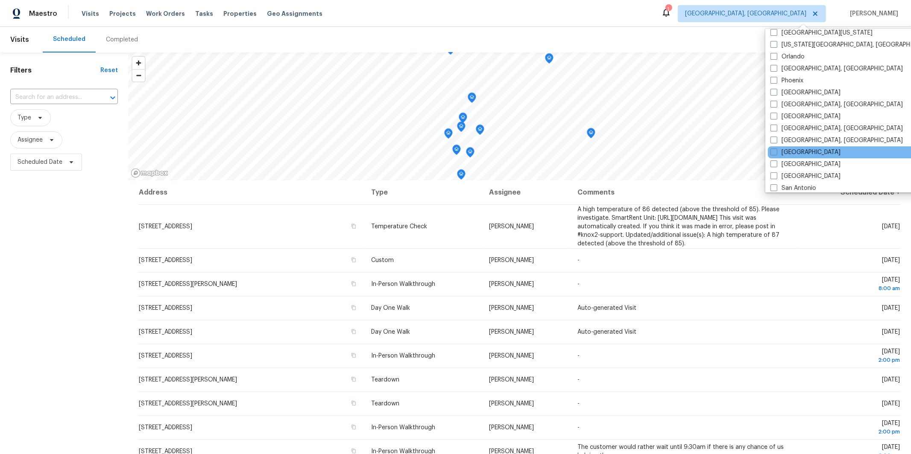
scroll to position [462, 0]
click at [783, 149] on label "[GEOGRAPHIC_DATA]" at bounding box center [805, 150] width 70 height 9
click at [776, 149] on input "[GEOGRAPHIC_DATA]" at bounding box center [773, 149] width 6 height 6
checkbox input "true"
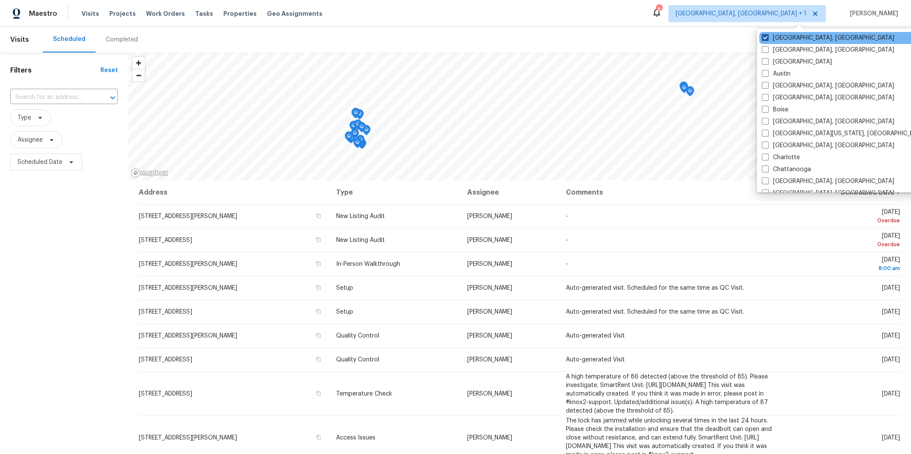
click at [765, 39] on span at bounding box center [765, 37] width 7 height 7
click at [765, 39] on input "Albuquerque, NM" at bounding box center [765, 37] width 6 height 6
checkbox input "false"
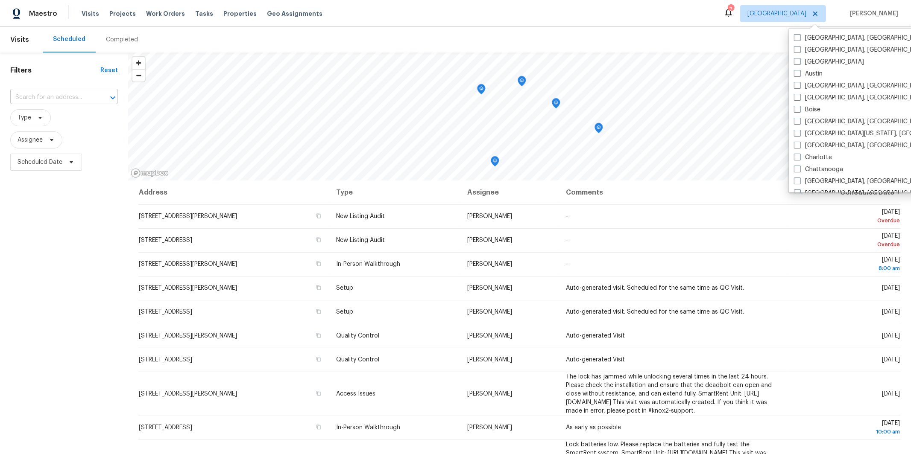
click at [70, 102] on input "text" at bounding box center [52, 97] width 84 height 13
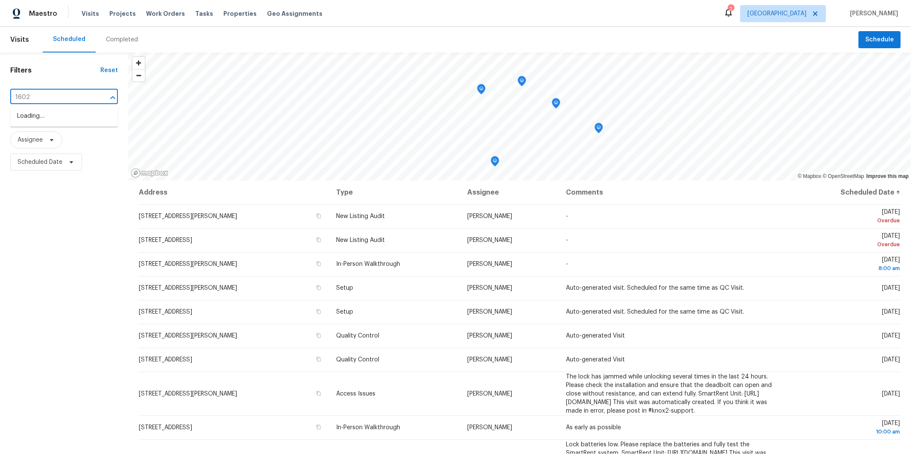
type input "16021"
click at [70, 123] on li "16021 Augusta Dr, Chino Hills, CA 91709" at bounding box center [64, 116] width 108 height 14
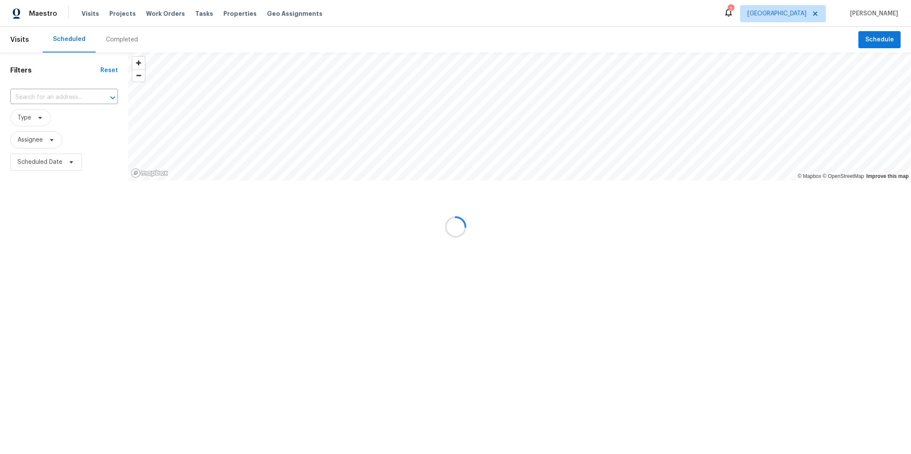
type input "16021 Augusta Dr, Chino Hills, CA 91709"
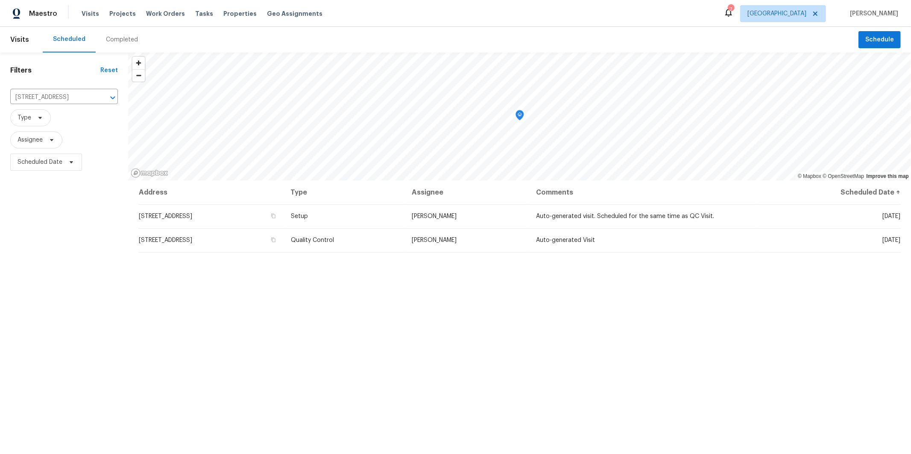
click at [118, 43] on div "Completed" at bounding box center [122, 39] width 32 height 9
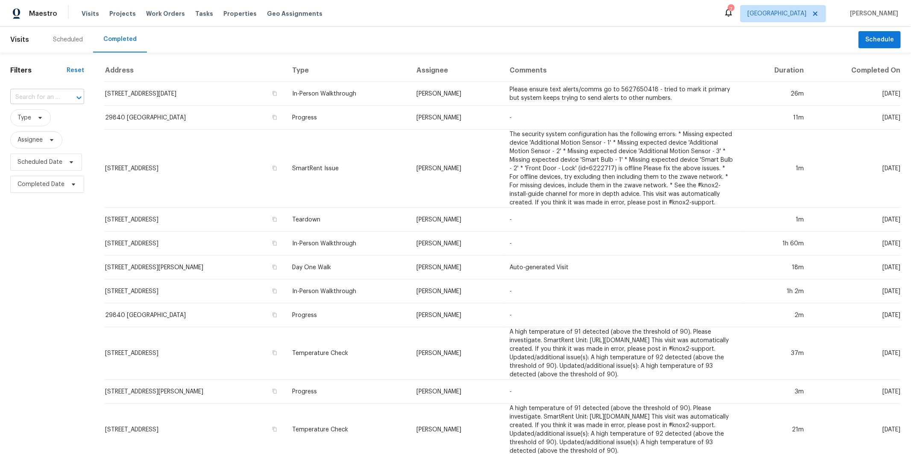
click at [50, 95] on input "text" at bounding box center [35, 97] width 50 height 13
type input "16021"
click at [54, 118] on li "16021 Augusta Dr, Chino Hills, CA 91709" at bounding box center [46, 116] width 73 height 14
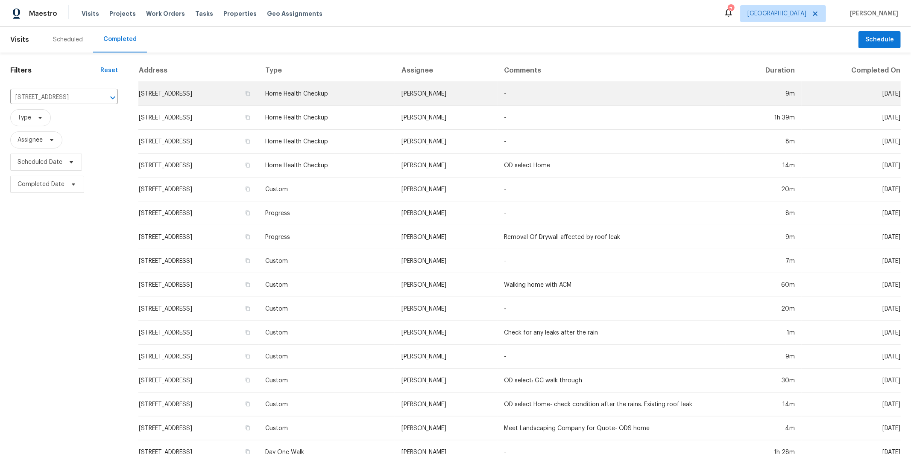
click at [258, 92] on td "16021 Augusta Dr, Chino Hills, CA 91709" at bounding box center [198, 94] width 120 height 24
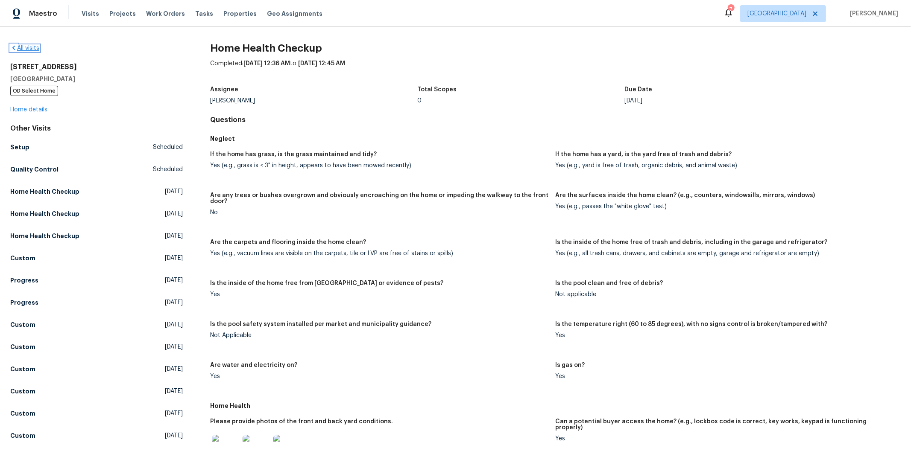
click at [24, 47] on link "All visits" at bounding box center [24, 48] width 29 height 6
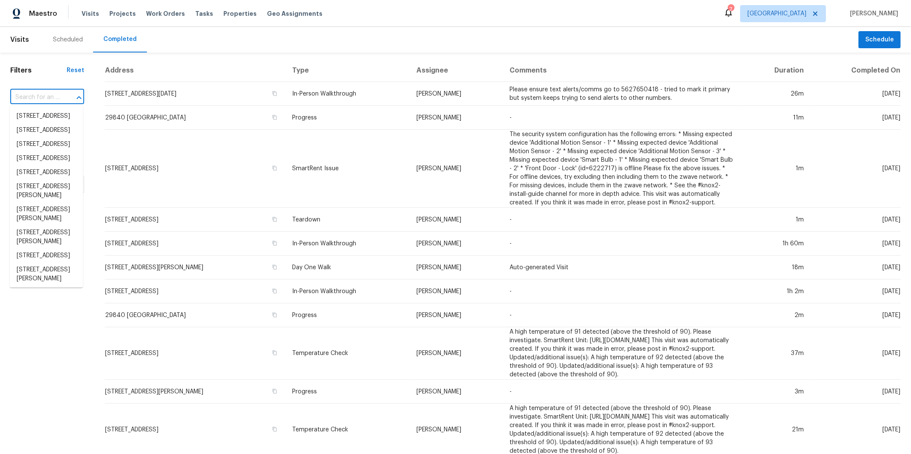
click at [40, 98] on input "text" at bounding box center [35, 97] width 50 height 13
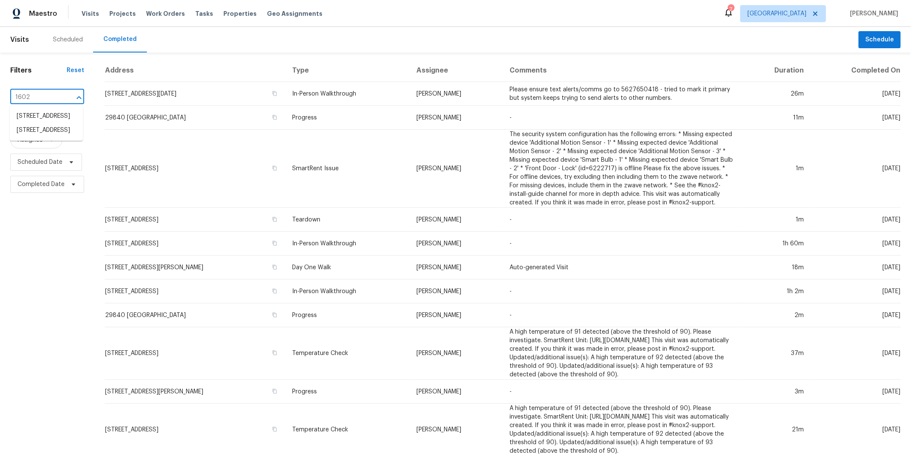
type input "16021"
click at [46, 117] on li "16021 Augusta Dr, Chino Hills, CA 91709" at bounding box center [46, 116] width 73 height 14
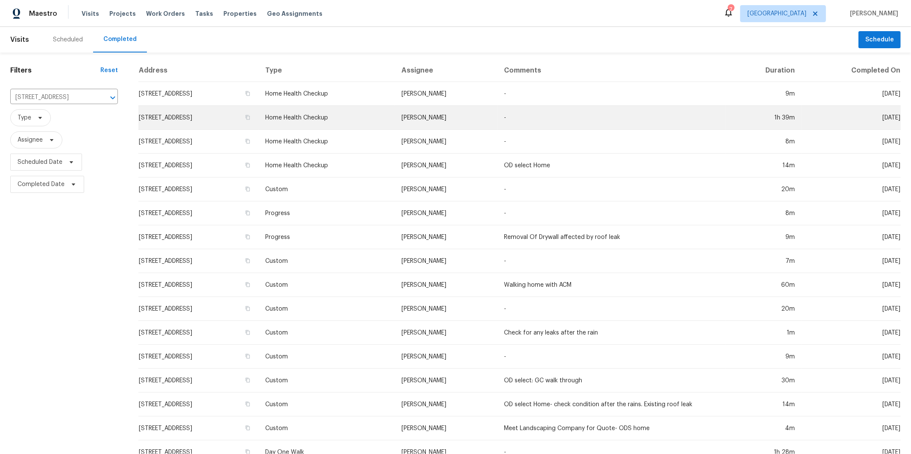
click at [245, 115] on td "16021 Augusta Dr, Chino Hills, CA 91709" at bounding box center [198, 118] width 120 height 24
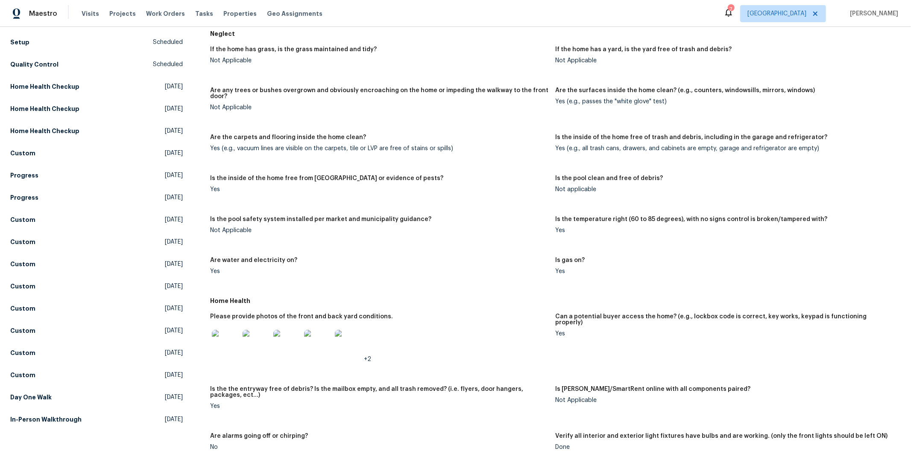
scroll to position [130, 0]
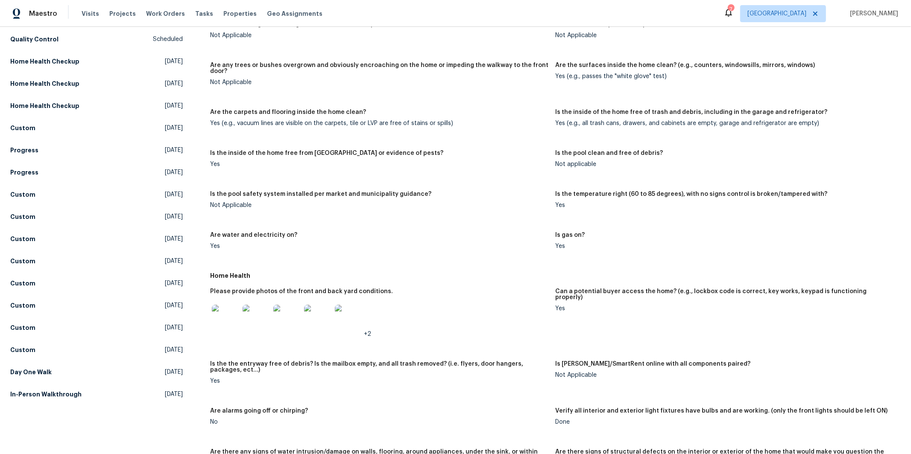
click at [225, 316] on img at bounding box center [225, 318] width 27 height 27
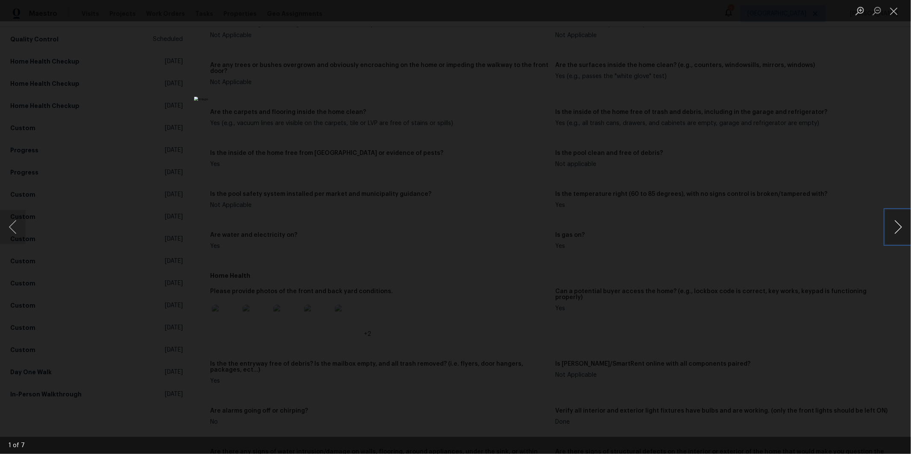
click at [900, 225] on button "Next image" at bounding box center [898, 227] width 26 height 34
click at [899, 226] on button "Next image" at bounding box center [898, 227] width 26 height 34
click at [898, 226] on button "Next image" at bounding box center [898, 227] width 26 height 34
click at [897, 226] on button "Next image" at bounding box center [898, 227] width 26 height 34
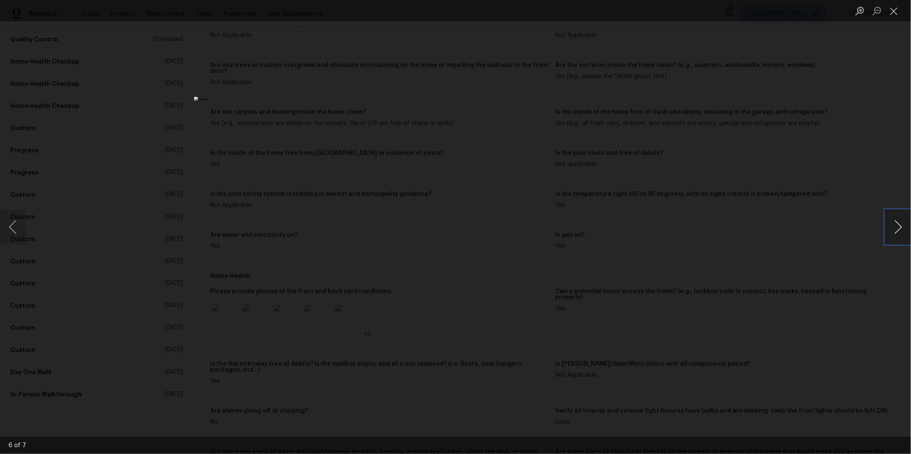
click at [897, 226] on button "Next image" at bounding box center [898, 227] width 26 height 34
drag, startPoint x: 897, startPoint y: 226, endPoint x: 686, endPoint y: 230, distance: 211.4
click at [894, 226] on button "Next image" at bounding box center [898, 227] width 26 height 34
click at [599, 231] on div "Lightbox" at bounding box center [455, 227] width 911 height 454
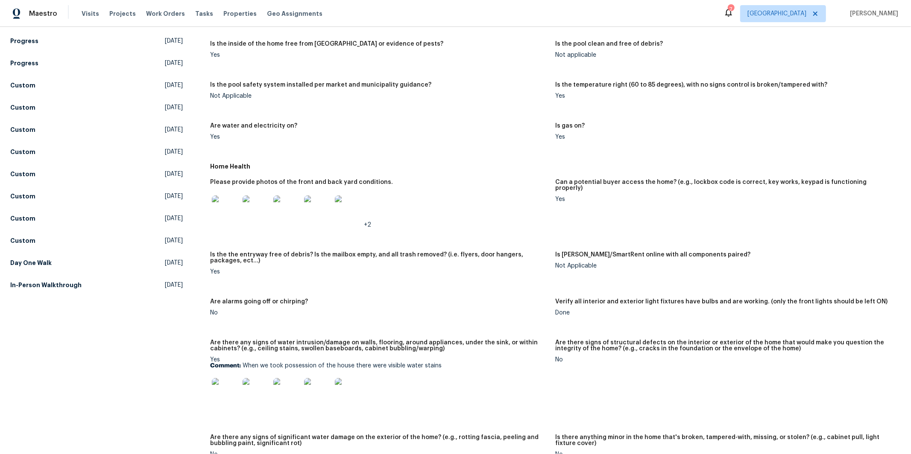
scroll to position [297, 0]
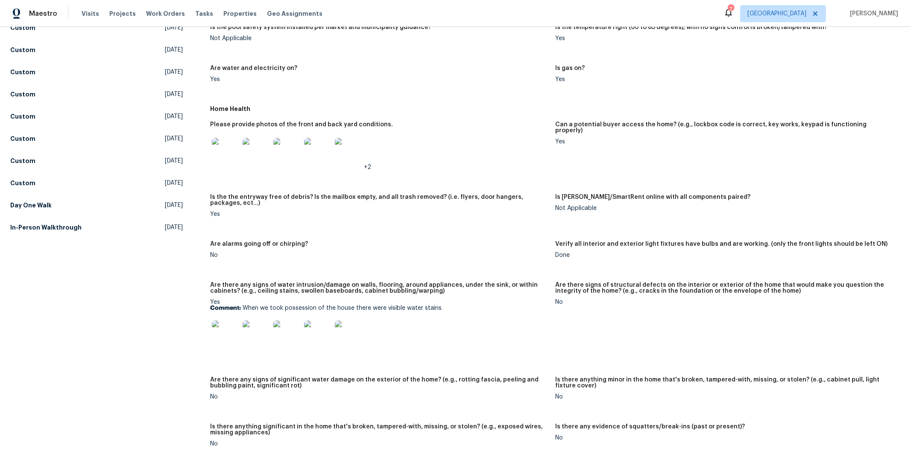
click at [222, 330] on img at bounding box center [225, 334] width 27 height 27
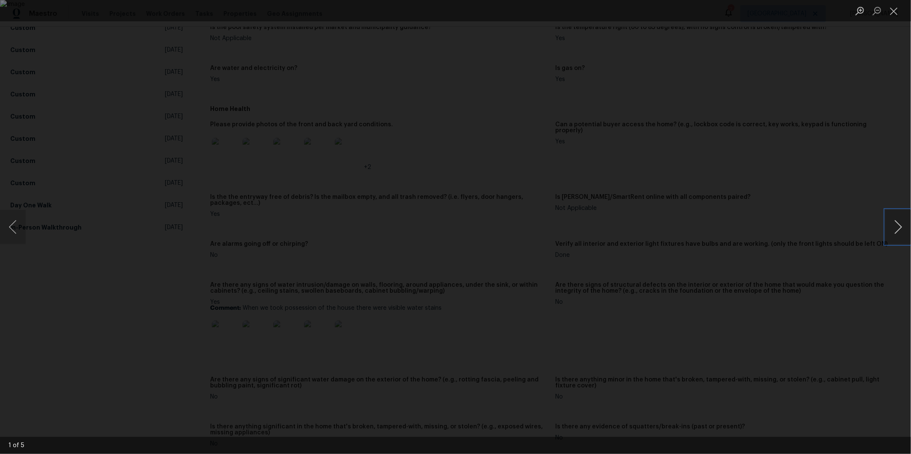
click at [896, 234] on button "Next image" at bounding box center [898, 227] width 26 height 34
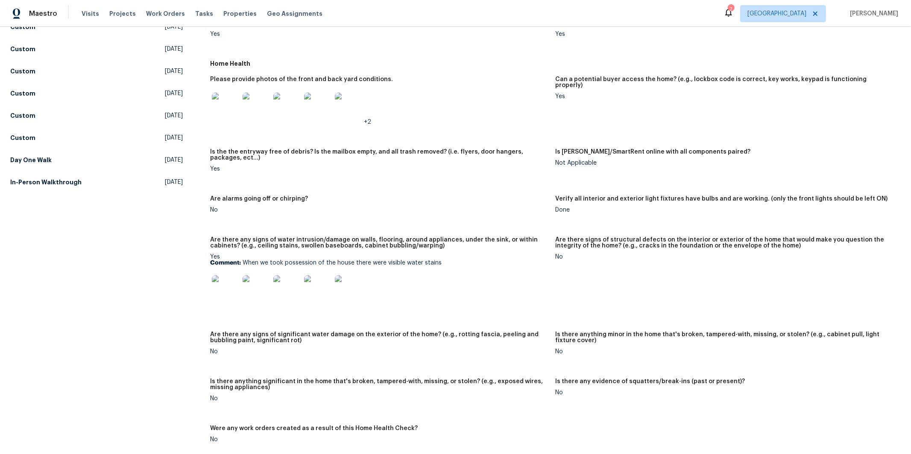
scroll to position [431, 0]
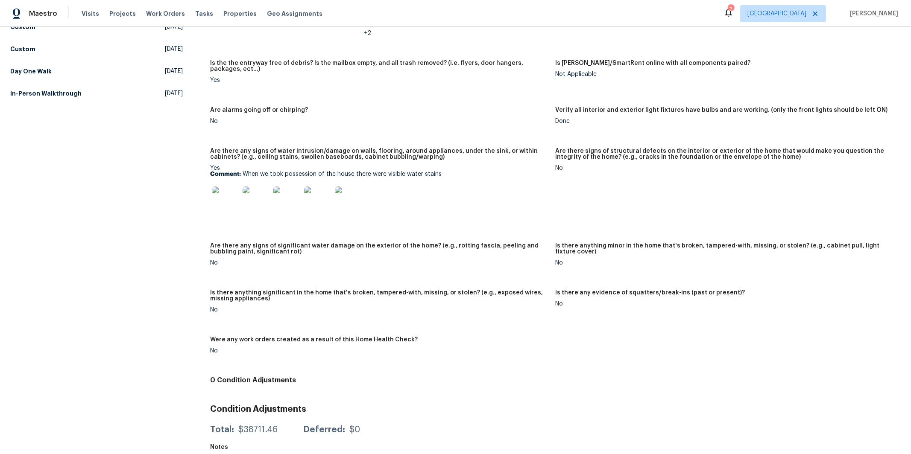
click at [219, 201] on img at bounding box center [225, 200] width 27 height 27
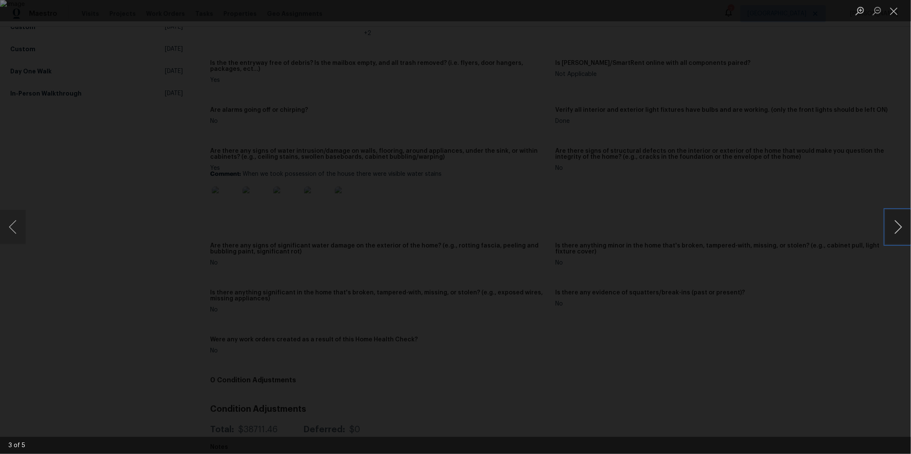
click at [897, 228] on button "Next image" at bounding box center [898, 227] width 26 height 34
click at [897, 227] on button "Next image" at bounding box center [898, 227] width 26 height 34
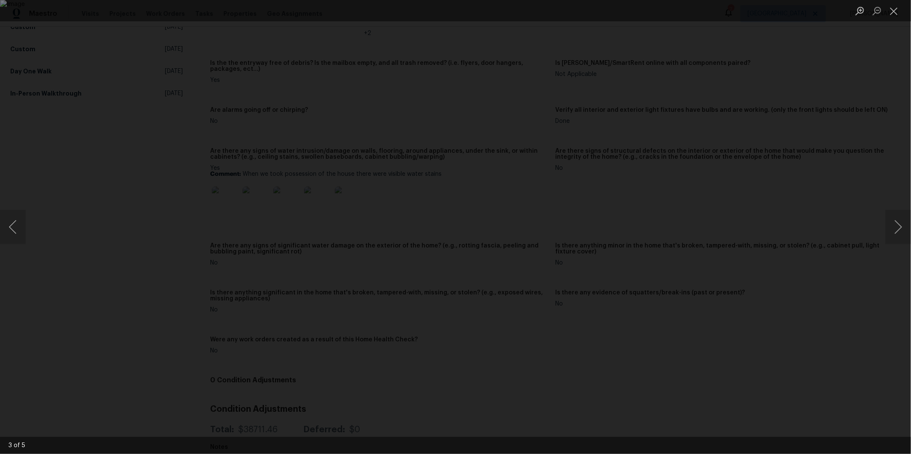
click at [852, 125] on div "Lightbox" at bounding box center [455, 227] width 911 height 454
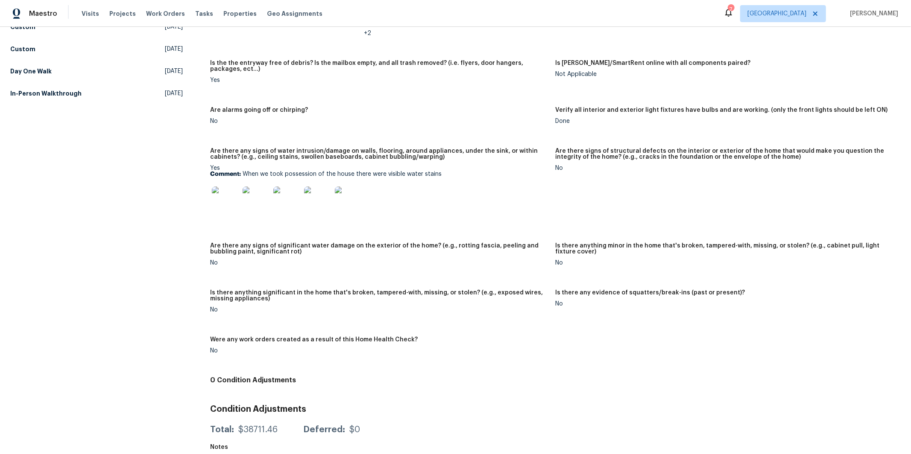
click at [220, 190] on img at bounding box center [225, 200] width 27 height 27
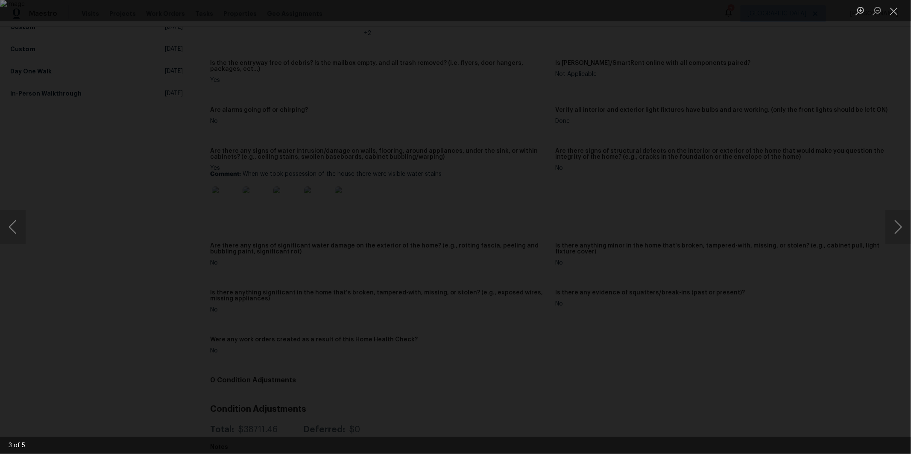
click at [135, 105] on div "Lightbox" at bounding box center [455, 227] width 911 height 454
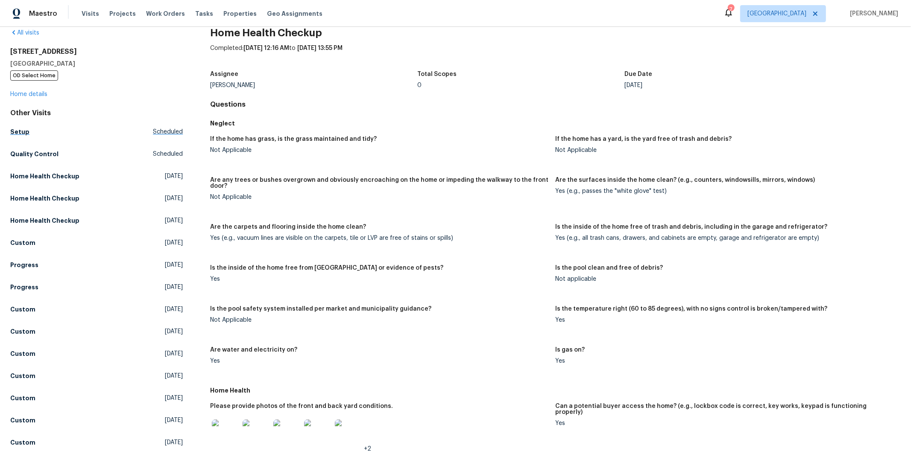
scroll to position [0, 0]
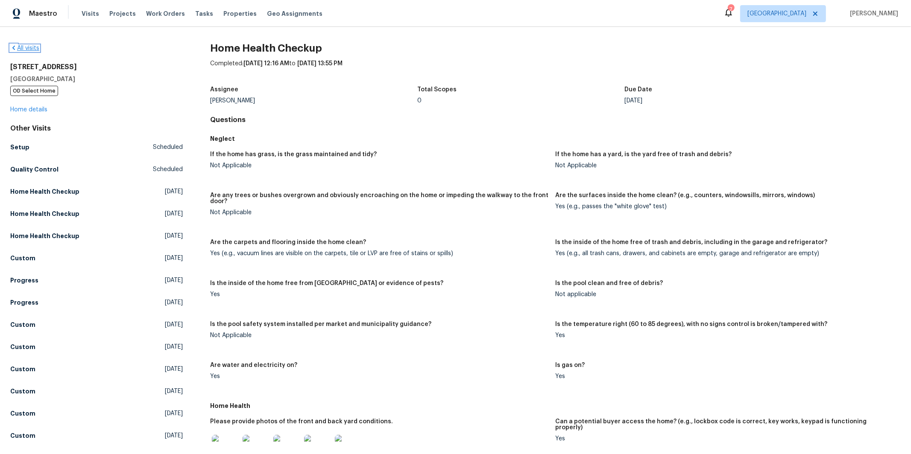
click at [28, 49] on link "All visits" at bounding box center [24, 48] width 29 height 6
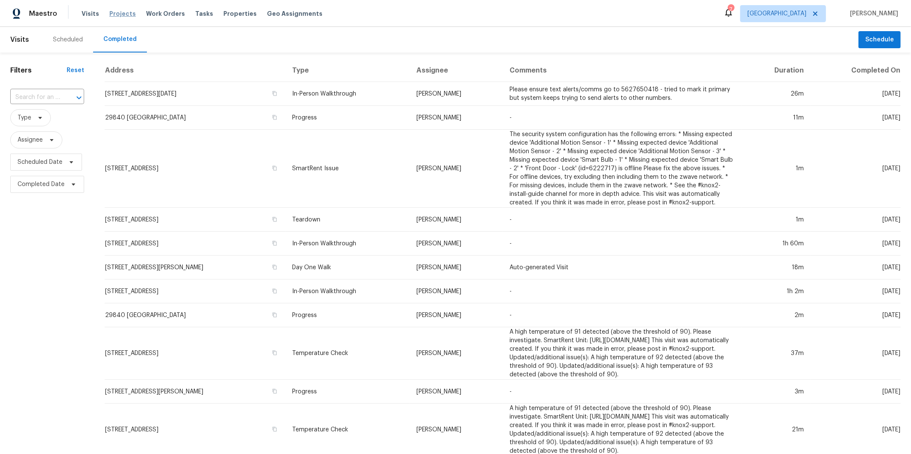
click at [128, 12] on span "Projects" at bounding box center [122, 13] width 26 height 9
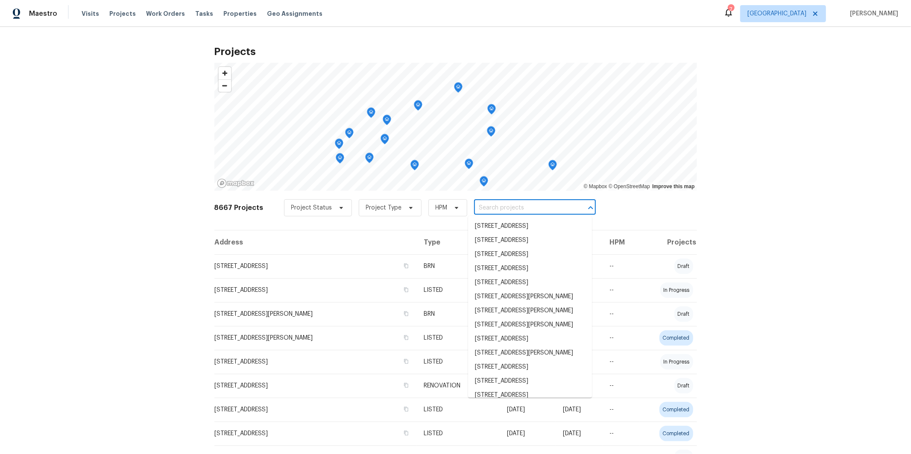
click at [508, 210] on input "text" at bounding box center [523, 208] width 98 height 13
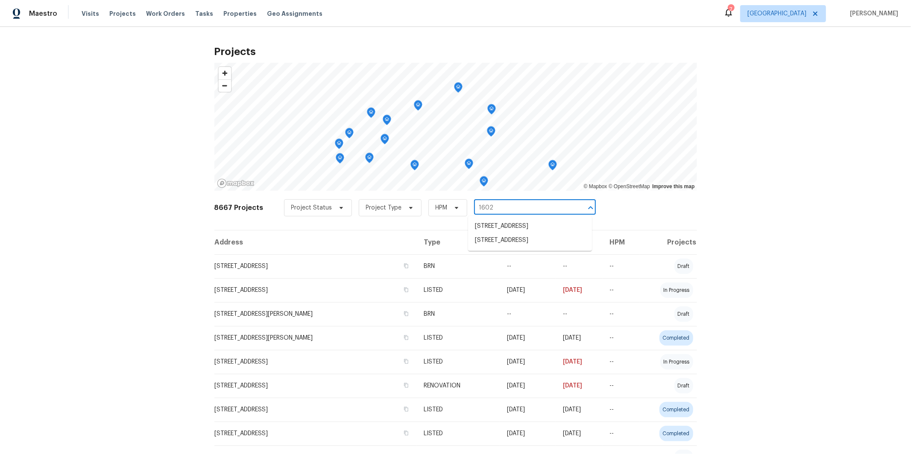
type input "16021"
click at [518, 234] on li "16021 Augusta Dr, Chino Hills, CA 91709" at bounding box center [530, 226] width 124 height 14
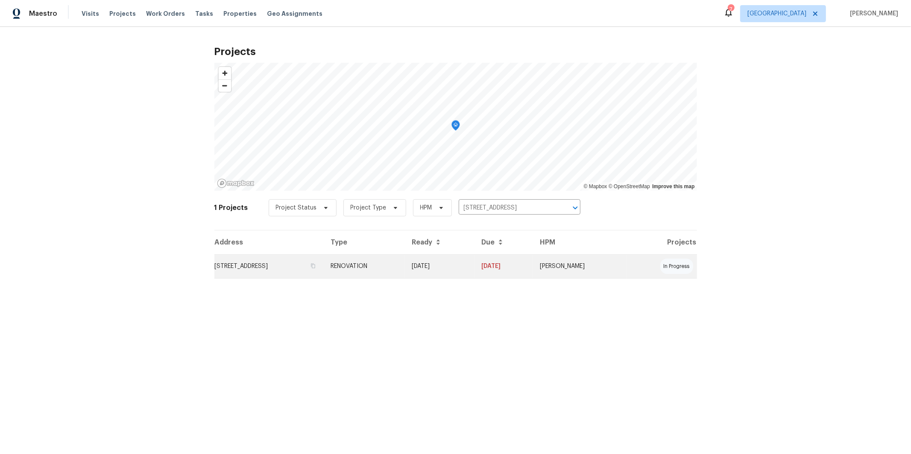
click at [259, 266] on td "16021 Augusta Dr, Chino Hills, CA 91709" at bounding box center [269, 266] width 110 height 24
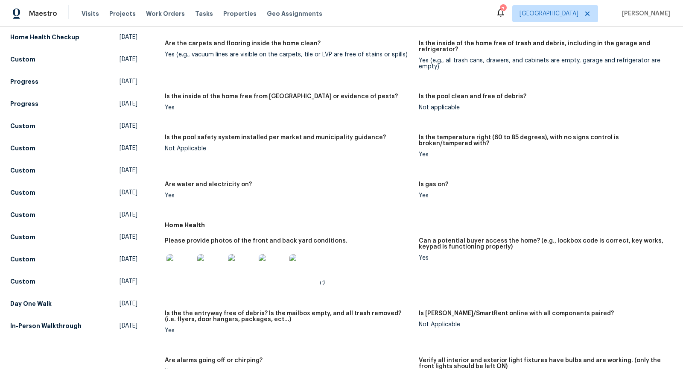
scroll to position [265, 0]
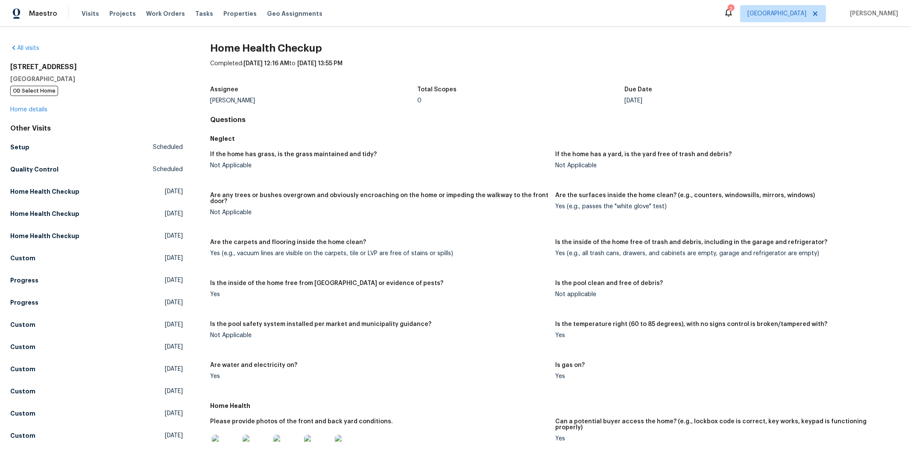
drag, startPoint x: 248, startPoint y: 64, endPoint x: 357, endPoint y: 134, distance: 130.0
click at [367, 61] on div "Completed: [DATE] 12:16 AM to [DATE] 13:55 PM" at bounding box center [555, 70] width 690 height 22
click at [362, 178] on figure "If the home has grass, is the grass maintained and tidy? Not Applicable" at bounding box center [382, 167] width 345 height 31
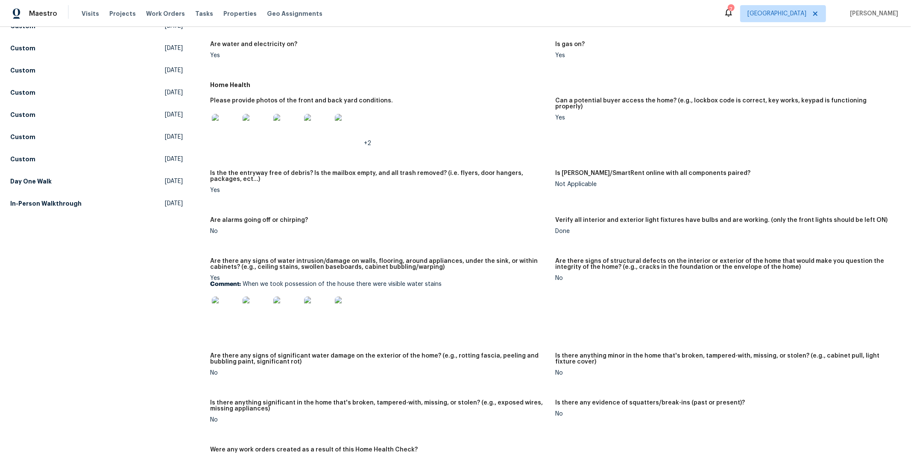
scroll to position [332, 0]
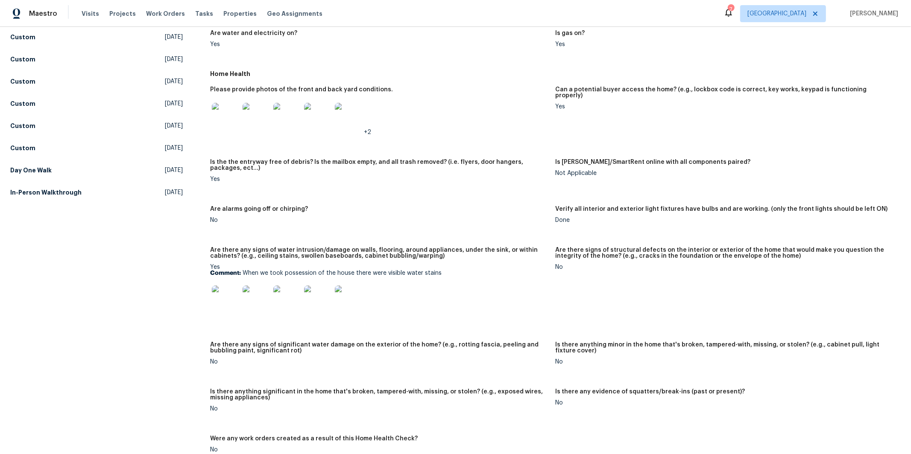
click at [222, 296] on img at bounding box center [225, 299] width 27 height 27
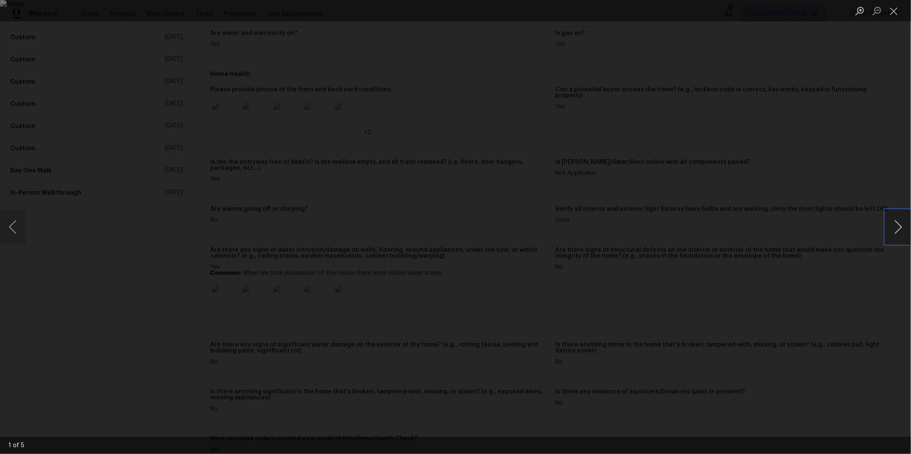
click at [683, 227] on button "Next image" at bounding box center [898, 227] width 26 height 34
click at [683, 228] on button "Next image" at bounding box center [898, 227] width 26 height 34
click at [683, 232] on button "Next image" at bounding box center [898, 227] width 26 height 34
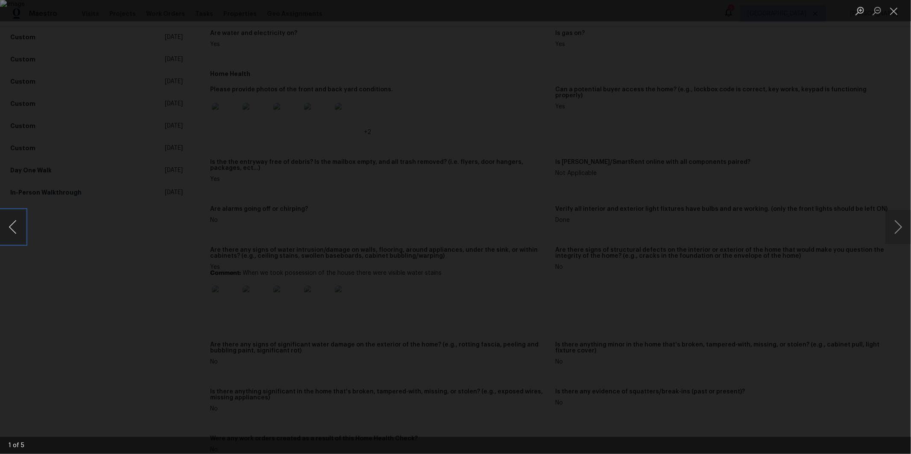
drag, startPoint x: 21, startPoint y: 225, endPoint x: 12, endPoint y: 228, distance: 9.7
click at [20, 225] on button "Previous image" at bounding box center [13, 227] width 26 height 34
click at [162, 267] on div "Lightbox" at bounding box center [455, 227] width 911 height 454
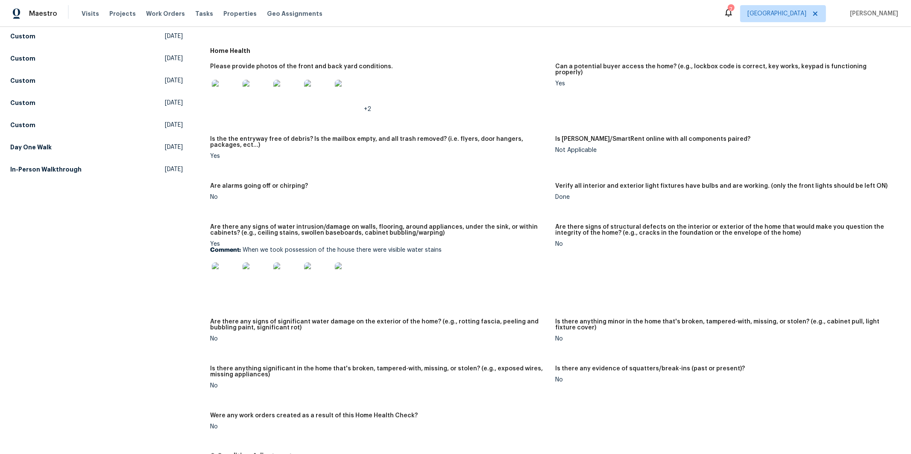
scroll to position [358, 0]
